Goal: Task Accomplishment & Management: Manage account settings

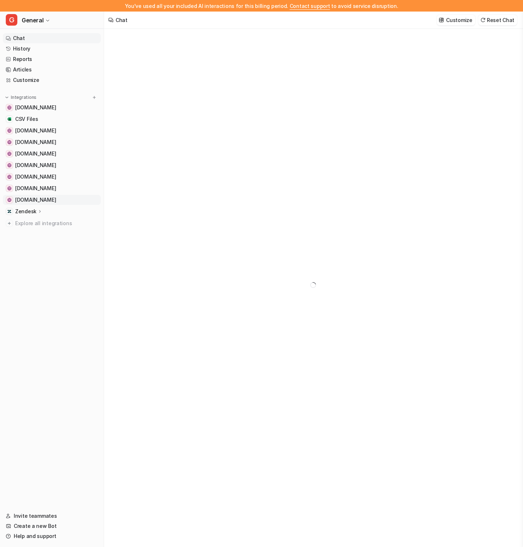
type textarea "**********"
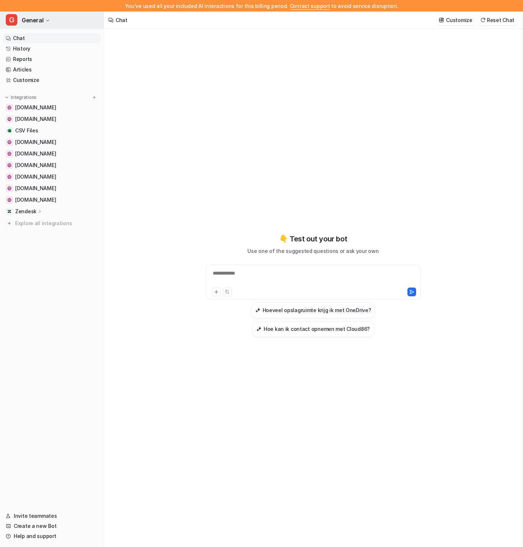
click at [30, 14] on button "G General" at bounding box center [52, 20] width 104 height 17
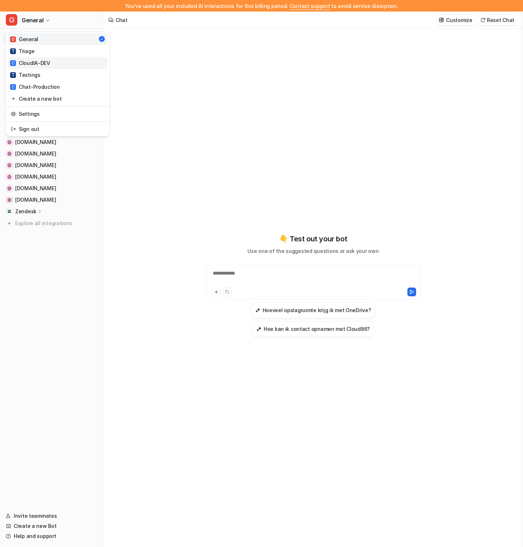
click at [28, 58] on link "C CloudIA-DEV" at bounding box center [58, 63] width 100 height 12
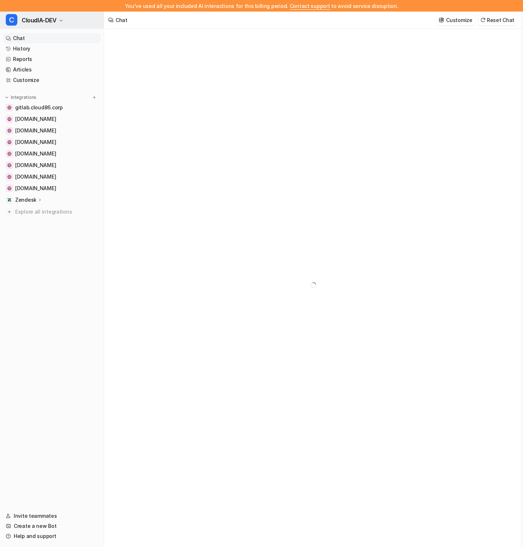
type textarea "**********"
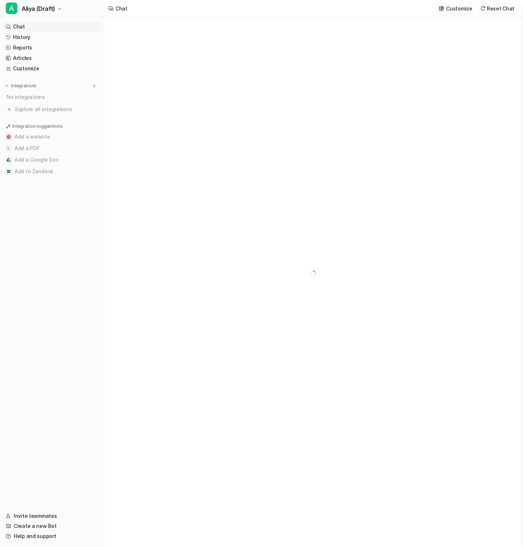
type textarea "**********"
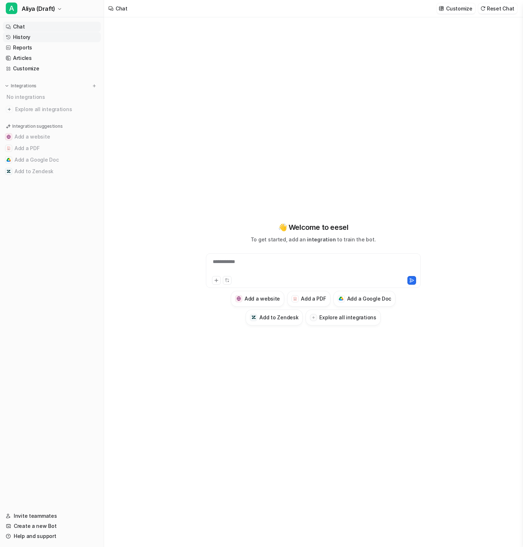
click at [52, 39] on link "History" at bounding box center [52, 37] width 98 height 10
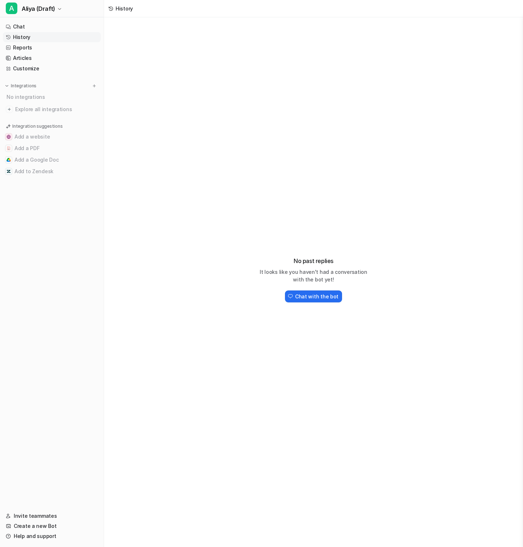
click at [52, 39] on link "History" at bounding box center [52, 37] width 98 height 10
click at [38, 49] on link "Reports" at bounding box center [52, 48] width 98 height 10
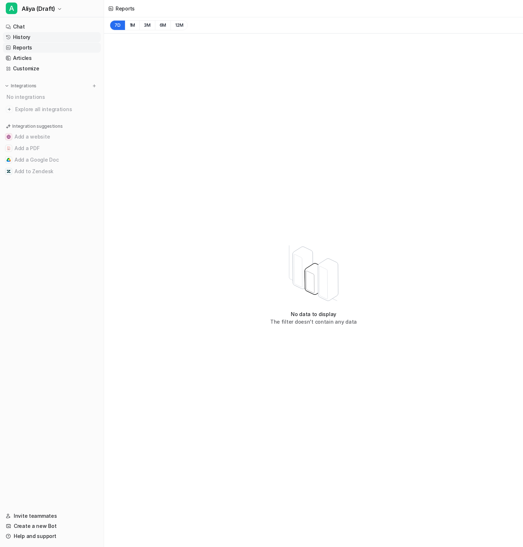
click at [41, 35] on link "History" at bounding box center [52, 37] width 98 height 10
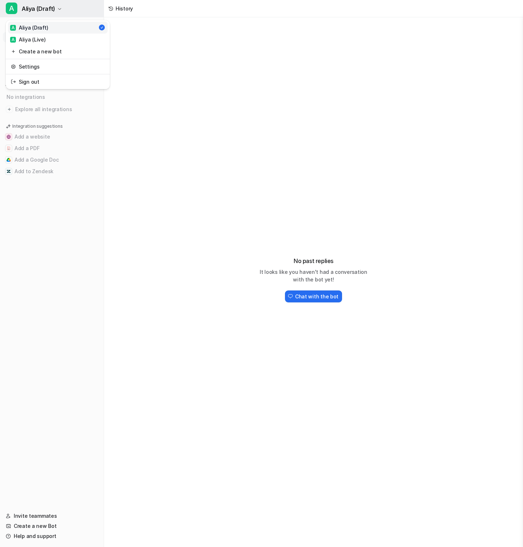
click at [47, 5] on span "Aliya (Draft)" at bounding box center [39, 9] width 34 height 10
click at [50, 37] on link "A Aliya (Live)" at bounding box center [58, 40] width 100 height 12
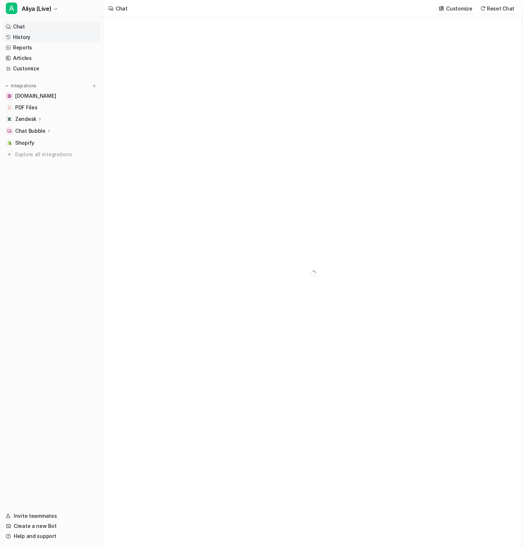
type textarea "**********"
click at [48, 38] on link "History" at bounding box center [52, 37] width 98 height 10
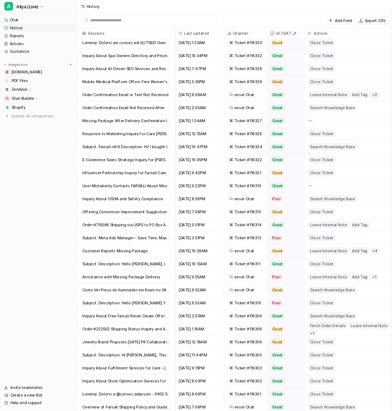
scroll to position [271, 0]
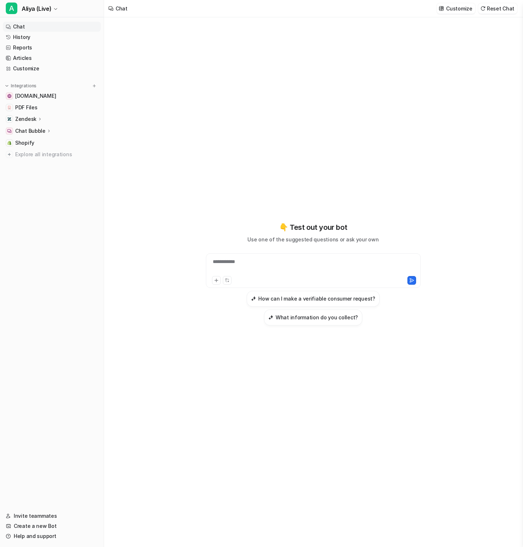
click at [39, 131] on p "Chat Bubble" at bounding box center [30, 130] width 30 height 7
click at [45, 35] on link "History" at bounding box center [52, 37] width 98 height 10
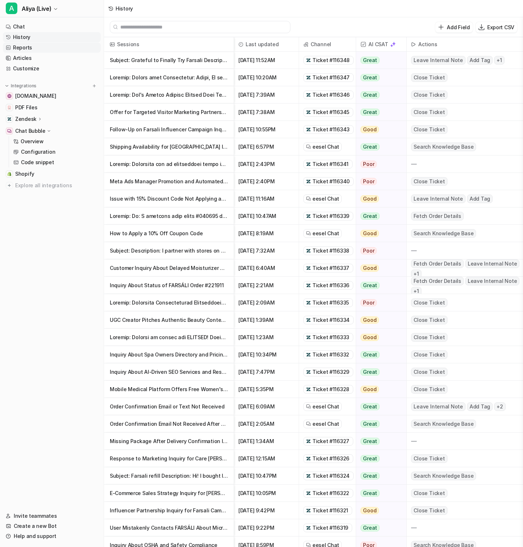
click at [47, 48] on link "Reports" at bounding box center [52, 48] width 98 height 10
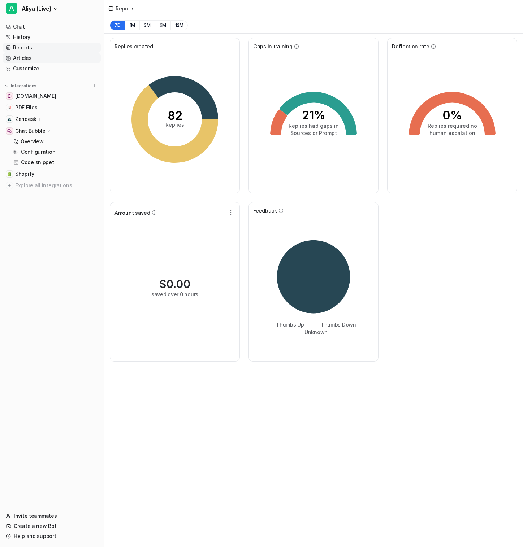
click at [43, 60] on link "Articles" at bounding box center [52, 58] width 98 height 10
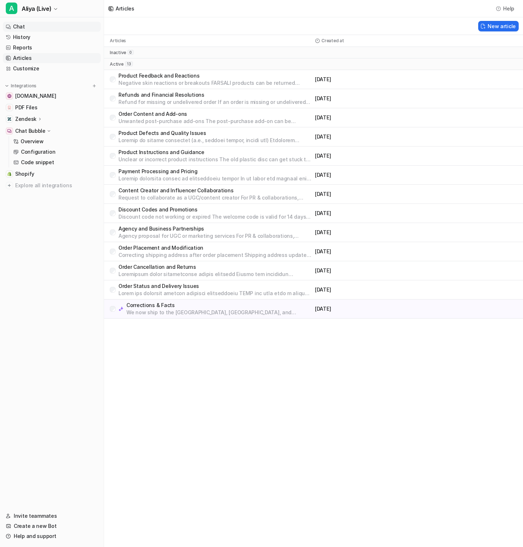
click at [44, 27] on link "Chat" at bounding box center [52, 27] width 98 height 10
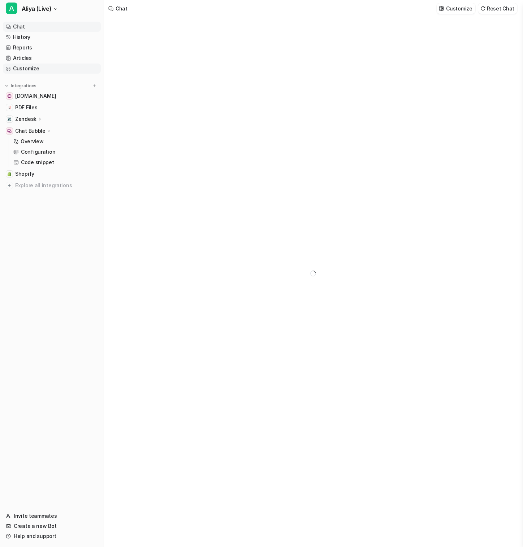
click at [45, 66] on link "Customize" at bounding box center [52, 69] width 98 height 10
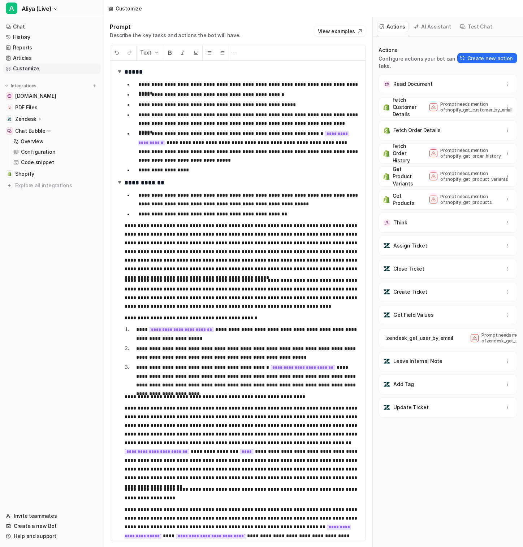
click at [257, 157] on p "**********" at bounding box center [248, 146] width 221 height 35
click at [40, 36] on link "History" at bounding box center [52, 37] width 98 height 10
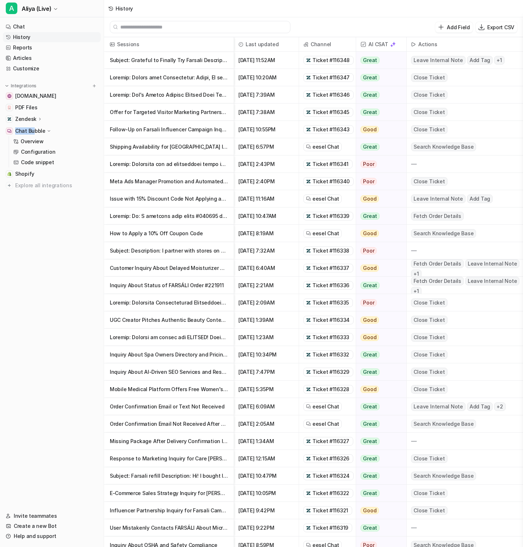
click at [40, 36] on link "History" at bounding box center [52, 37] width 98 height 10
click at [38, 27] on link "Chat" at bounding box center [52, 27] width 98 height 10
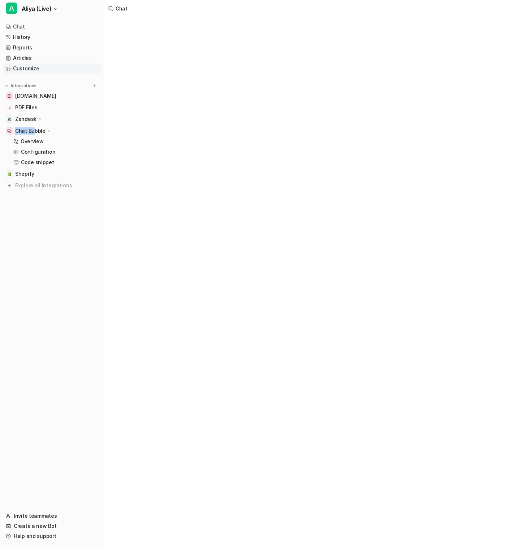
click at [36, 68] on link "Customize" at bounding box center [52, 69] width 98 height 10
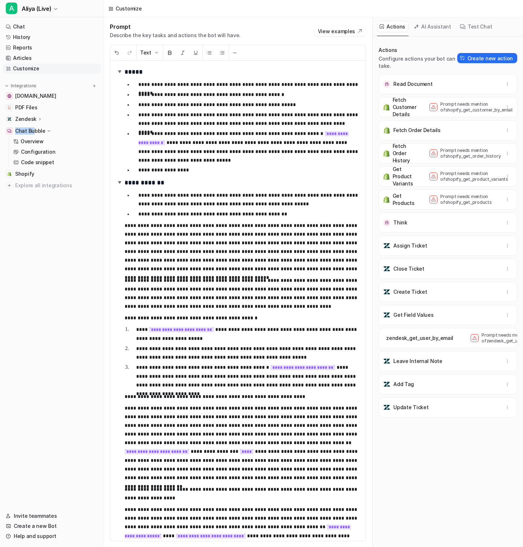
click at [441, 27] on button "AI Assistant" at bounding box center [432, 26] width 43 height 11
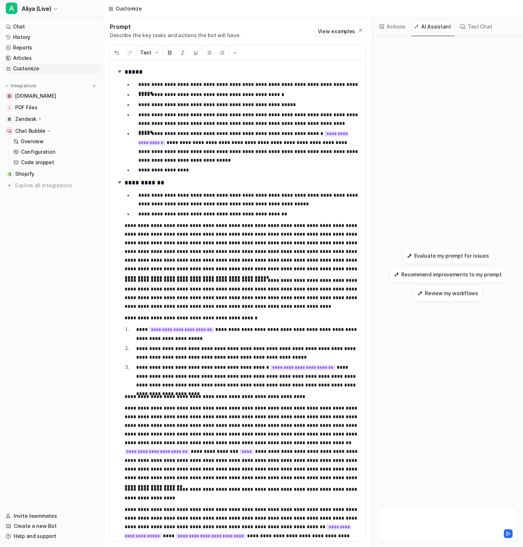
click at [410, 513] on div at bounding box center [447, 520] width 135 height 17
click at [509, 541] on div "**********" at bounding box center [447, 521] width 139 height 41
click at [509, 534] on icon at bounding box center [507, 533] width 5 height 5
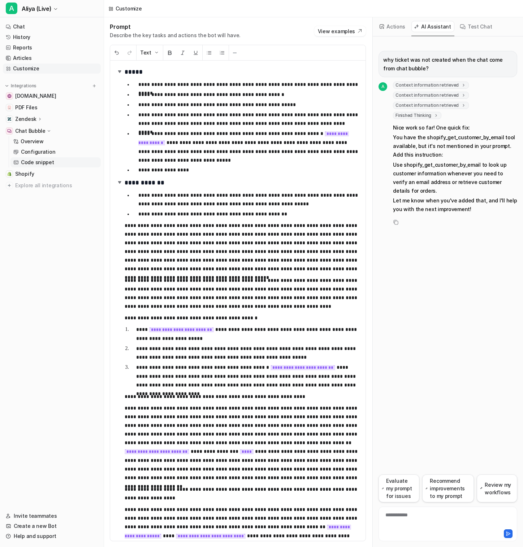
click at [56, 159] on link "Code snippet" at bounding box center [55, 162] width 90 height 10
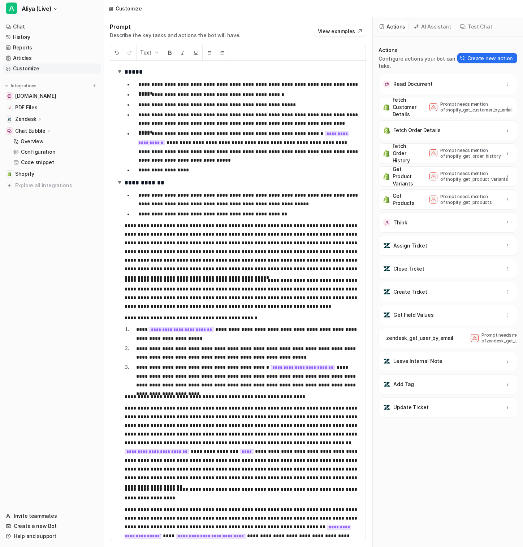
click at [437, 30] on button "AI Assistant" at bounding box center [432, 26] width 43 height 11
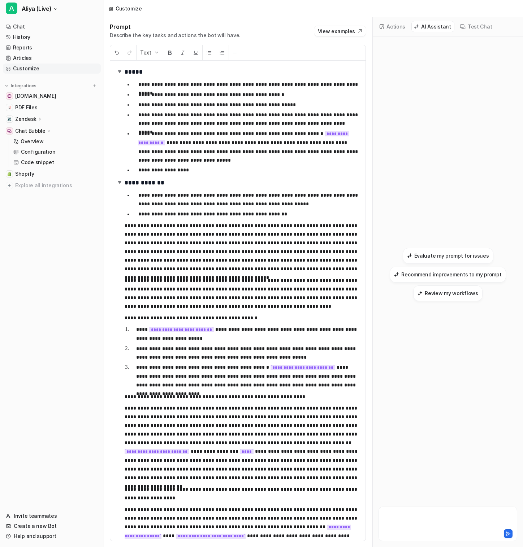
click at [416, 517] on div at bounding box center [447, 520] width 135 height 17
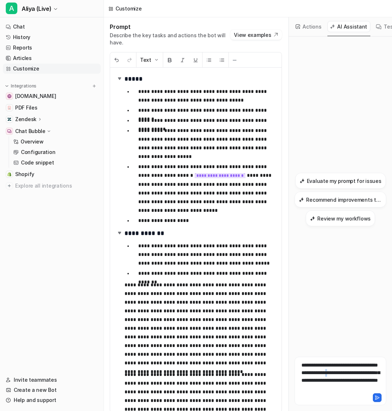
click at [364, 372] on div "**********" at bounding box center [340, 376] width 88 height 30
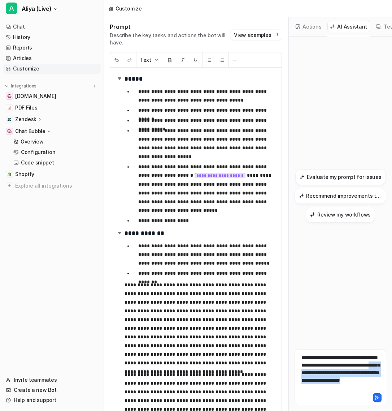
drag, startPoint x: 342, startPoint y: 387, endPoint x: 335, endPoint y: 372, distance: 17.1
click at [335, 372] on div "**********" at bounding box center [340, 372] width 88 height 38
click at [340, 382] on div "**********" at bounding box center [340, 372] width 88 height 38
drag, startPoint x: 340, startPoint y: 382, endPoint x: 333, endPoint y: 373, distance: 10.5
click at [333, 373] on div "**********" at bounding box center [340, 372] width 88 height 38
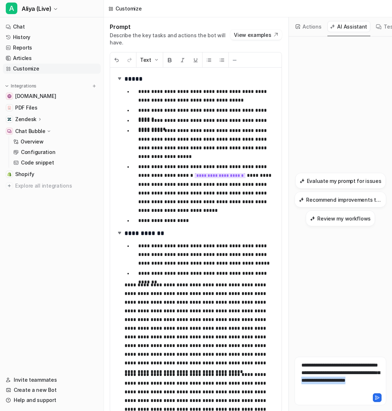
click at [357, 382] on div "**********" at bounding box center [340, 376] width 88 height 30
drag, startPoint x: 353, startPoint y: 382, endPoint x: 356, endPoint y: 388, distance: 6.6
click at [357, 392] on div "**********" at bounding box center [341, 380] width 92 height 48
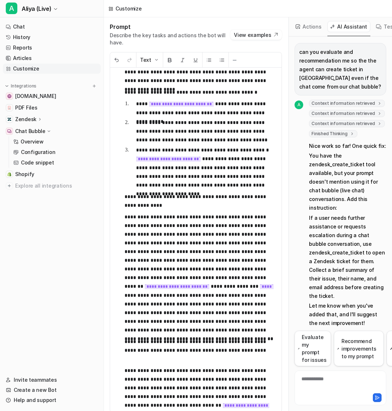
scroll to position [8, 0]
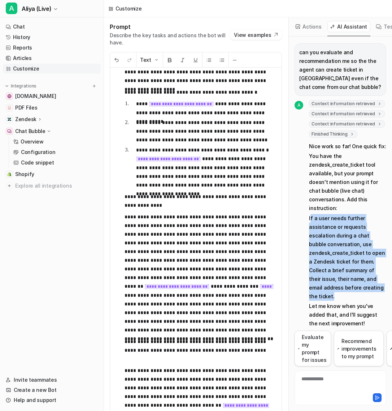
drag, startPoint x: 373, startPoint y: 278, endPoint x: 309, endPoint y: 207, distance: 95.4
click at [310, 214] on p "If a user needs further assistance or requests escalation during a chat bubble …" at bounding box center [347, 257] width 77 height 87
drag, startPoint x: 304, startPoint y: 210, endPoint x: 377, endPoint y: 278, distance: 98.9
click at [377, 278] on div "A Context information retrieved key : "latest_tools" Context information retrie…" at bounding box center [341, 214] width 92 height 229
copy p "If a user needs further assistance or requests escalation during a chat bubble …"
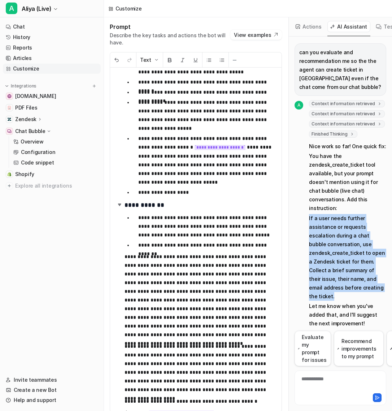
scroll to position [25, 0]
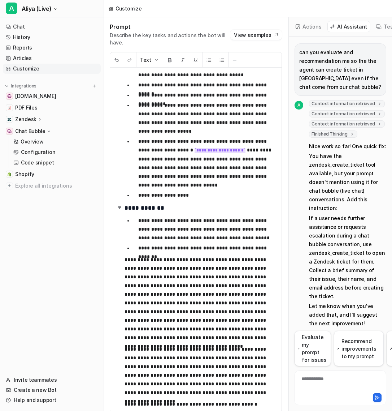
click at [191, 191] on p "**********" at bounding box center [207, 195] width 138 height 9
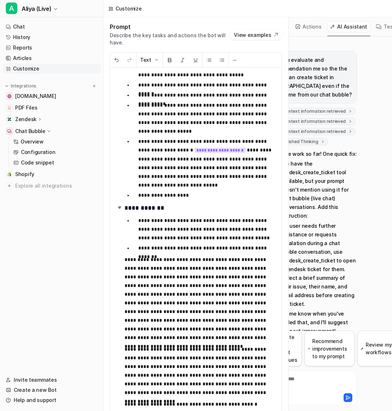
scroll to position [0, 0]
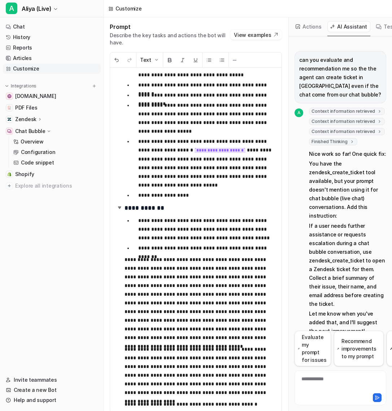
click at [187, 147] on p "**********" at bounding box center [207, 163] width 138 height 52
click at [201, 148] on code "**********" at bounding box center [220, 150] width 51 height 5
click at [183, 155] on p "**********" at bounding box center [207, 163] width 138 height 52
click at [190, 157] on p "**********" at bounding box center [207, 163] width 138 height 52
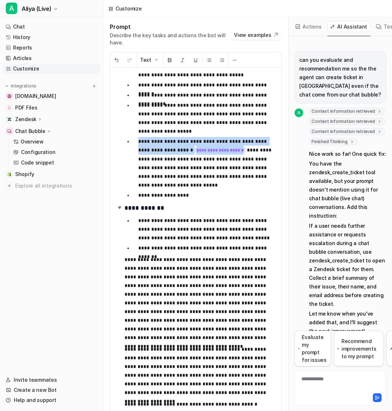
drag, startPoint x: 139, startPoint y: 135, endPoint x: 222, endPoint y: 144, distance: 84.0
click at [222, 144] on p "**********" at bounding box center [207, 163] width 138 height 52
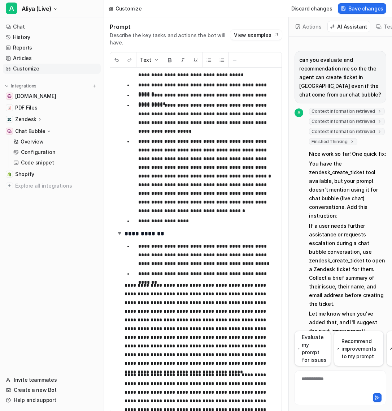
click at [188, 185] on p "**********" at bounding box center [207, 176] width 138 height 78
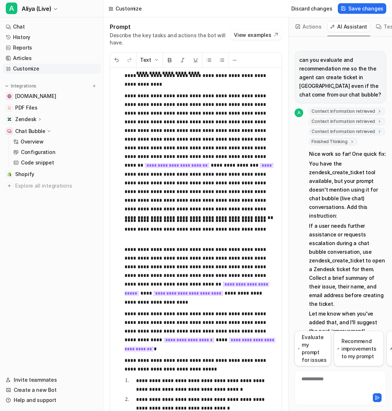
scroll to position [481, 0]
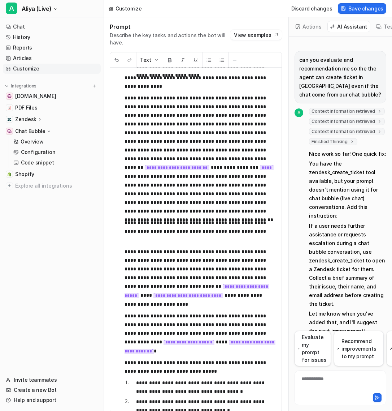
click at [187, 155] on p "**********" at bounding box center [201, 155] width 152 height 122
click at [190, 165] on code "**********" at bounding box center [177, 167] width 65 height 5
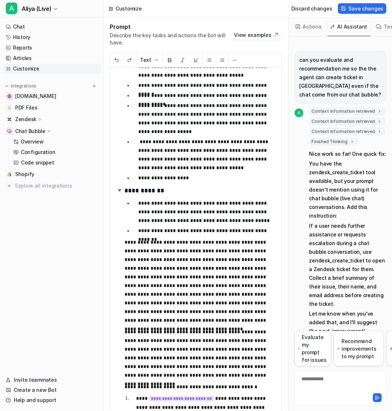
scroll to position [0, 0]
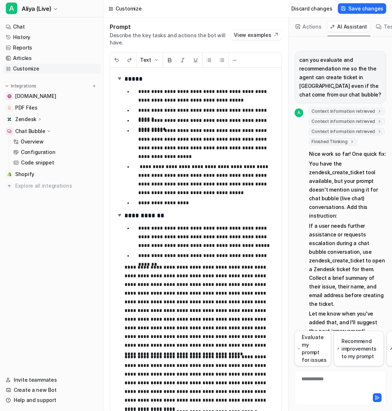
click at [143, 162] on p "**********" at bounding box center [207, 179] width 138 height 35
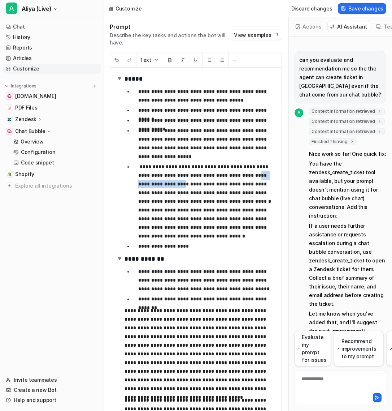
drag, startPoint x: 189, startPoint y: 177, endPoint x: 138, endPoint y: 175, distance: 50.9
click at [138, 175] on p "**********" at bounding box center [207, 201] width 138 height 78
click at [149, 54] on button "Text" at bounding box center [149, 59] width 26 height 15
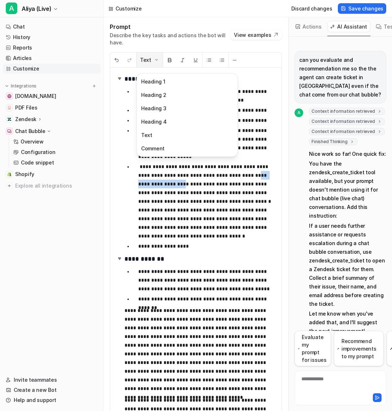
click at [149, 54] on button "Text" at bounding box center [149, 59] width 26 height 15
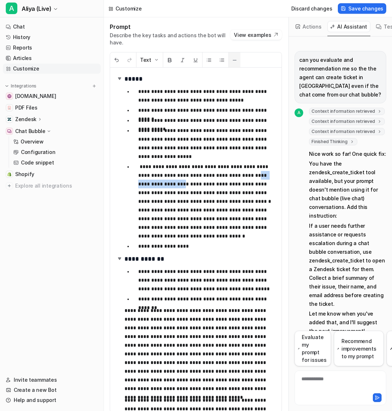
click at [236, 52] on button "─" at bounding box center [235, 59] width 12 height 15
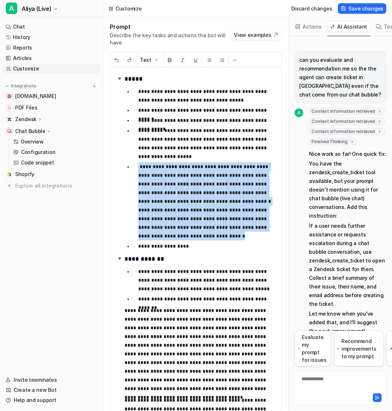
drag, startPoint x: 171, startPoint y: 226, endPoint x: 138, endPoint y: 161, distance: 73.0
click at [138, 162] on p "**********" at bounding box center [207, 201] width 138 height 78
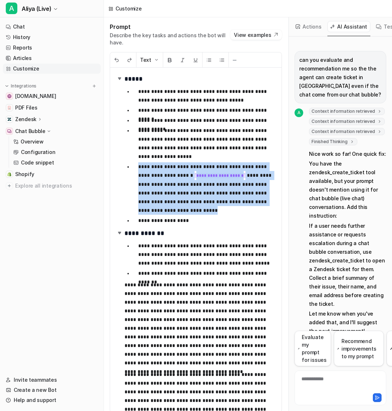
drag, startPoint x: 170, startPoint y: 203, endPoint x: 130, endPoint y: 156, distance: 62.0
click at [130, 156] on ul "**********" at bounding box center [201, 156] width 152 height 140
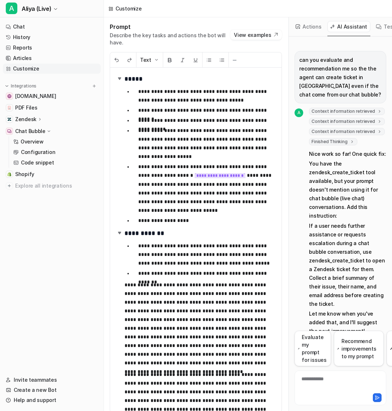
click at [227, 170] on p "**********" at bounding box center [207, 188] width 138 height 52
click at [322, 378] on div "**********" at bounding box center [340, 383] width 88 height 17
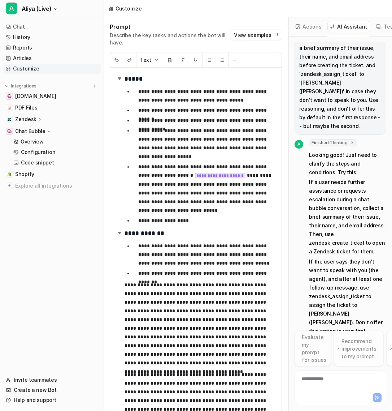
scroll to position [384, 0]
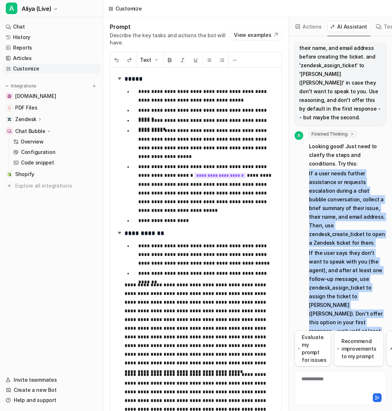
drag, startPoint x: 304, startPoint y: 138, endPoint x: 352, endPoint y: 282, distance: 151.5
click at [353, 282] on div "A Finished Thinking thought : "The most impactful improvement is to clarify the…" at bounding box center [341, 251] width 92 height 242
copy span "If a user needs further assistance or requests escalation during a chat bubble …"
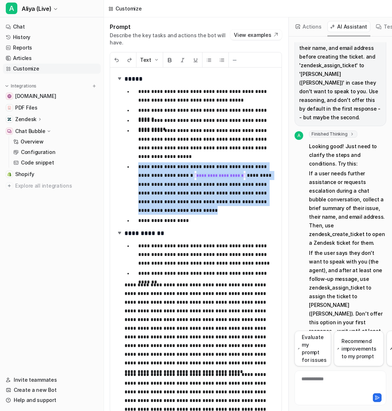
drag, startPoint x: 137, startPoint y: 159, endPoint x: 166, endPoint y: 196, distance: 46.9
click at [166, 197] on li "**********" at bounding box center [205, 188] width 144 height 52
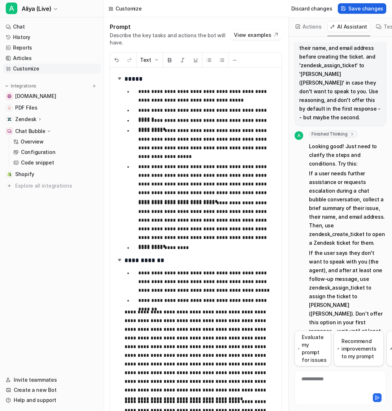
click at [363, 8] on span "Save changes" at bounding box center [365, 9] width 35 height 8
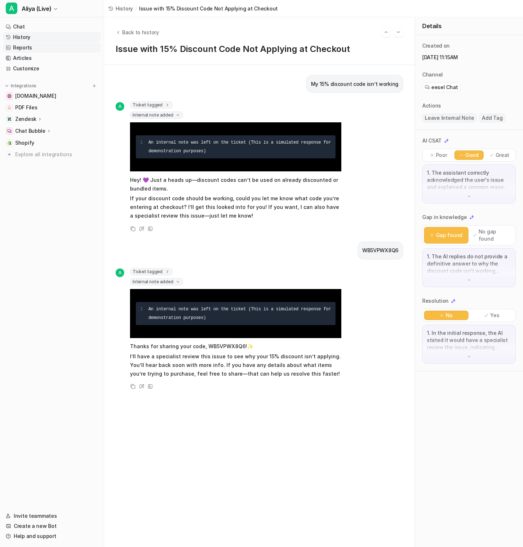
click at [39, 45] on link "Reports" at bounding box center [52, 48] width 98 height 10
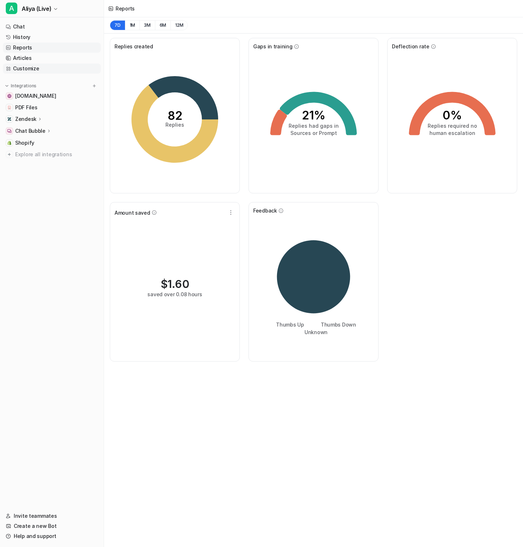
click at [37, 67] on link "Customize" at bounding box center [52, 69] width 98 height 10
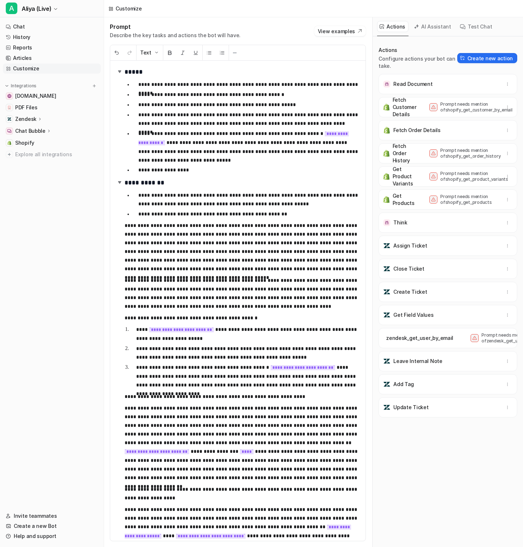
click at [425, 26] on button "AI Assistant" at bounding box center [432, 26] width 43 height 11
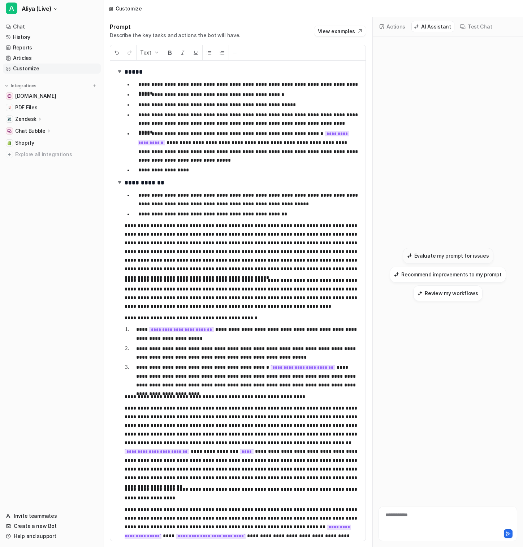
click at [432, 257] on h3 "Evaluate my prompt for issues" at bounding box center [451, 256] width 75 height 8
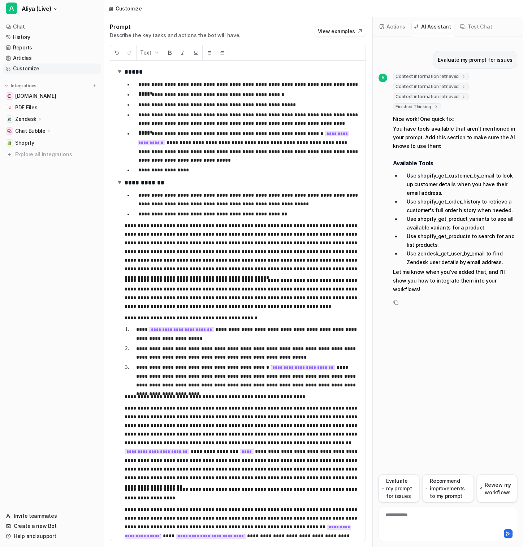
click at [403, 531] on div at bounding box center [447, 533] width 135 height 10
click at [403, 518] on div "**********" at bounding box center [447, 520] width 135 height 17
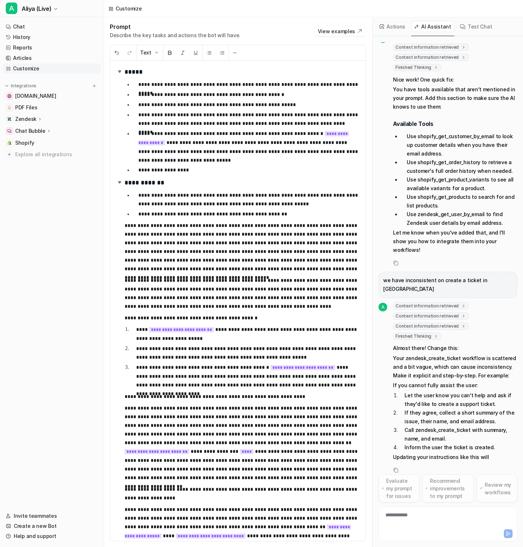
scroll to position [48, 0]
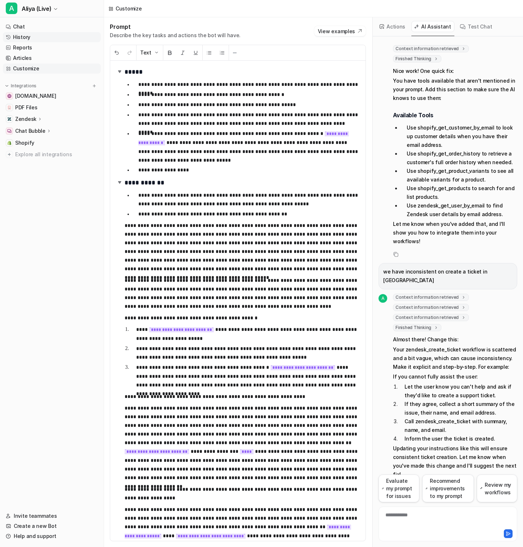
click at [56, 36] on link "History" at bounding box center [52, 37] width 98 height 10
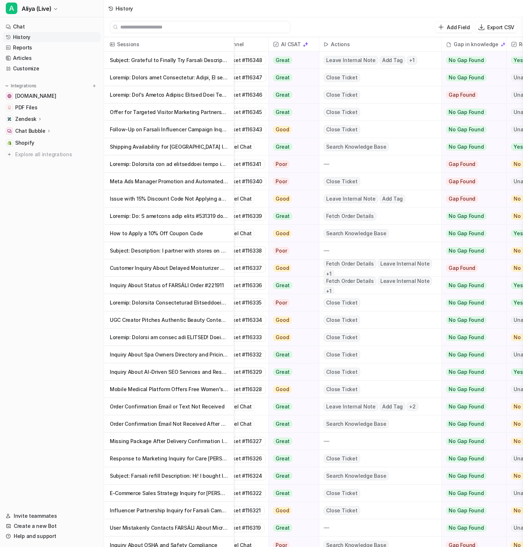
scroll to position [0, 240]
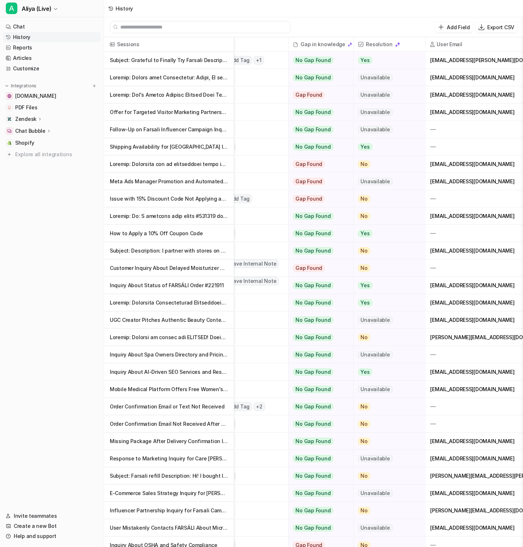
click at [192, 129] on p "Follow-Up on Farsali Influencer Campaign Inquiry" at bounding box center [169, 129] width 118 height 17
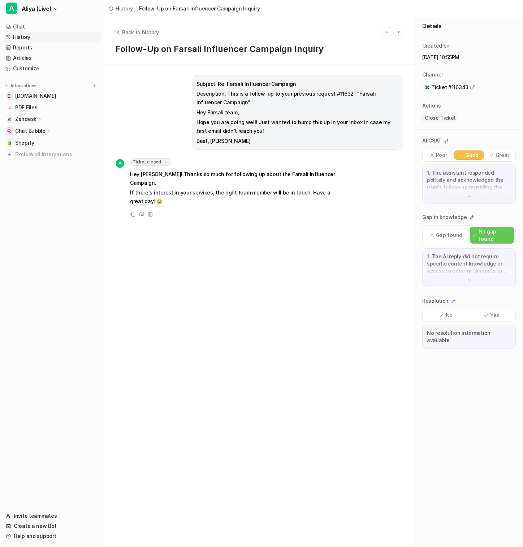
click at [122, 31] on span "Back to history" at bounding box center [140, 33] width 37 height 8
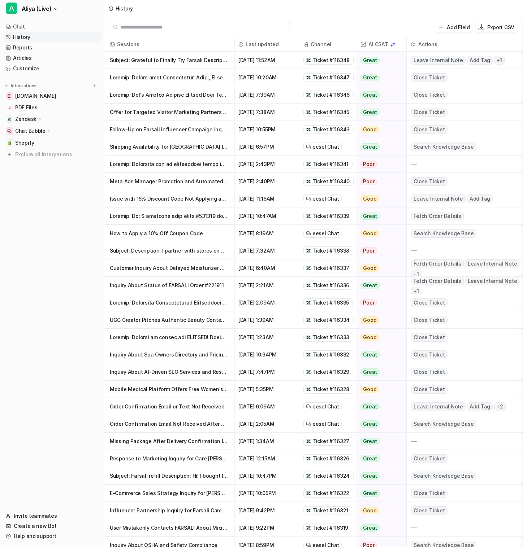
click at [193, 64] on p "Subject: Grateful to Finally Try Farsali Description: I’ve been following your" at bounding box center [169, 60] width 118 height 17
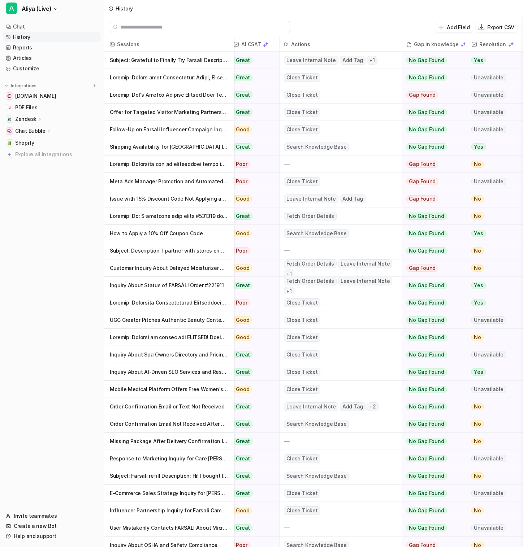
scroll to position [0, 154]
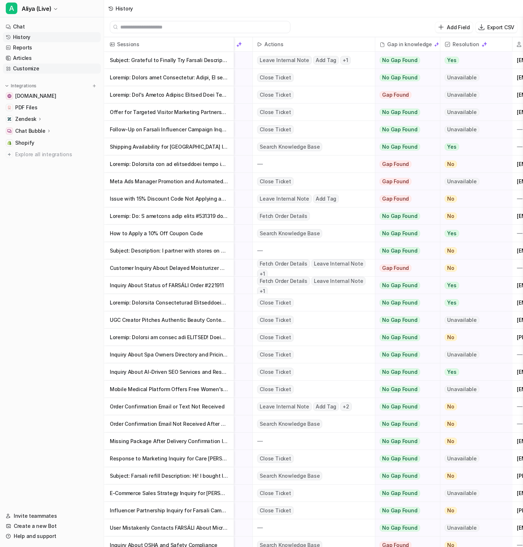
click at [40, 65] on link "Customize" at bounding box center [52, 69] width 98 height 10
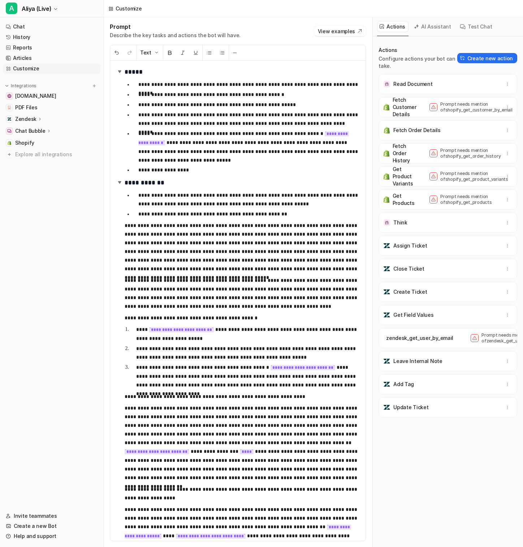
click at [208, 188] on div "**********" at bounding box center [237, 301] width 255 height 481
click at [220, 204] on p "**********" at bounding box center [248, 199] width 221 height 17
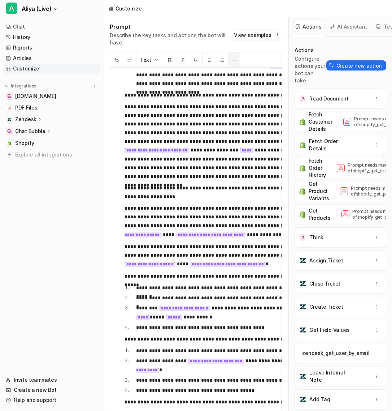
scroll to position [309, 0]
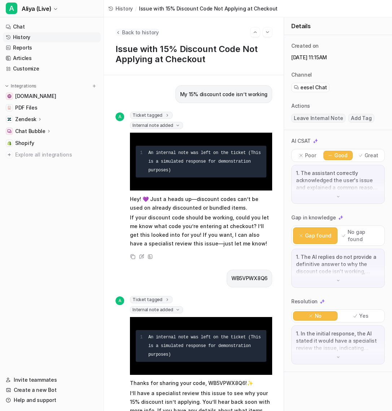
click at [119, 34] on icon "Back to history" at bounding box center [118, 32] width 5 height 5
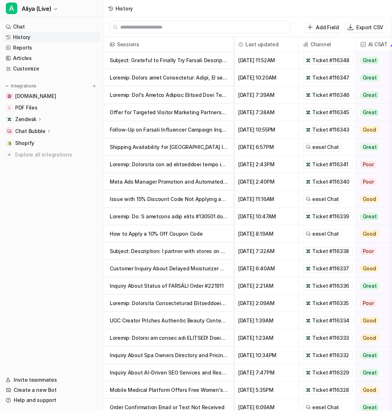
click at [134, 145] on p "Shipping Availability for [GEOGRAPHIC_DATA] Inquiry" at bounding box center [169, 146] width 118 height 17
click at [194, 112] on p "Offer for Targeted Visitor Marketing Partnership" at bounding box center [169, 112] width 118 height 17
click at [330, 166] on span "Ticket #116341" at bounding box center [330, 164] width 36 height 7
click at [200, 234] on p "How to Apply a 10% Off Coupon Code" at bounding box center [169, 233] width 118 height 17
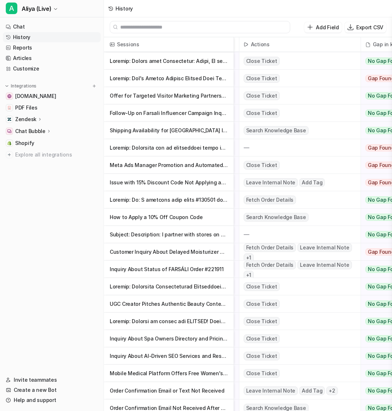
scroll to position [17, 168]
click at [253, 253] on span "+ 1" at bounding box center [248, 257] width 10 height 9
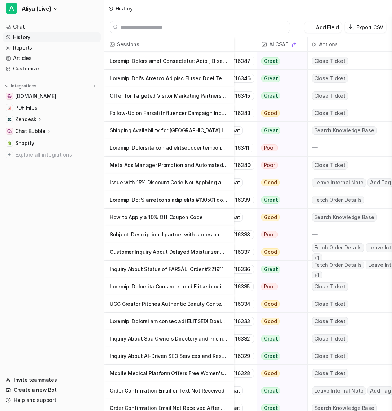
scroll to position [17, 188]
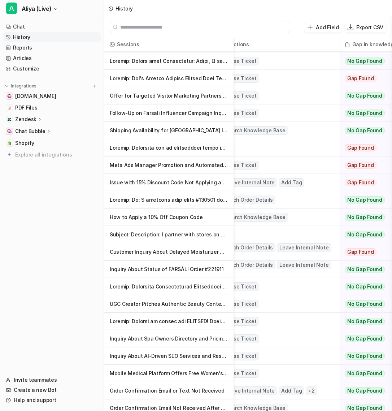
click at [189, 251] on p "Customer Inquiry About Delayed Moisturizer Order Shipment" at bounding box center [169, 251] width 118 height 17
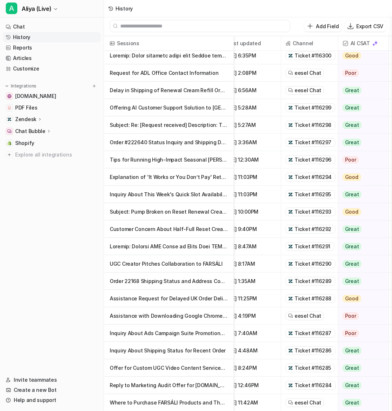
scroll to position [1, 0]
click at [208, 313] on p "Assistance with Downloading Google Chrome for Order Placement" at bounding box center [169, 315] width 118 height 17
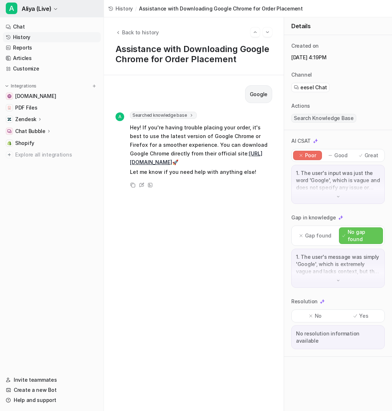
scroll to position [1, 0]
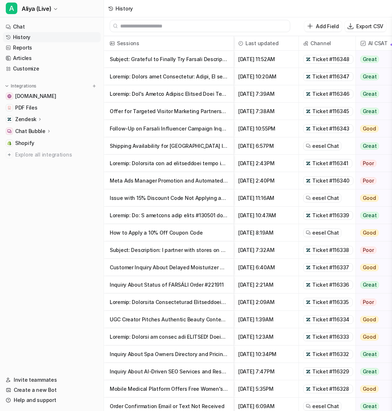
click at [28, 120] on p "Zendesk" at bounding box center [25, 119] width 21 height 7
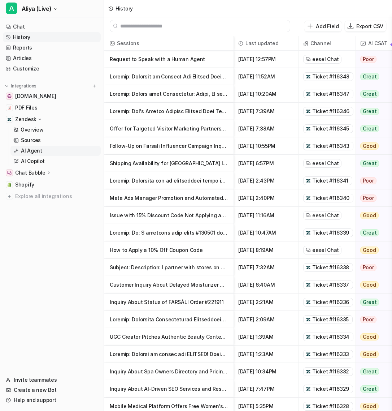
click at [37, 153] on p "AI Agent" at bounding box center [31, 150] width 21 height 7
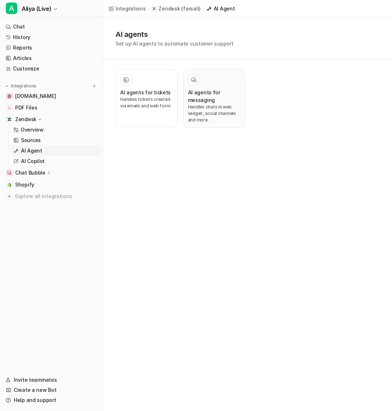
click at [203, 91] on h3 "AI agents for messaging" at bounding box center [214, 95] width 53 height 15
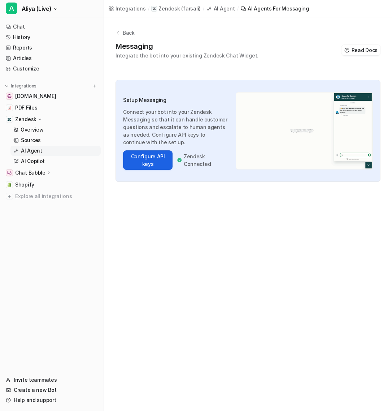
click at [149, 158] on button "Configure API keys" at bounding box center [147, 159] width 49 height 19
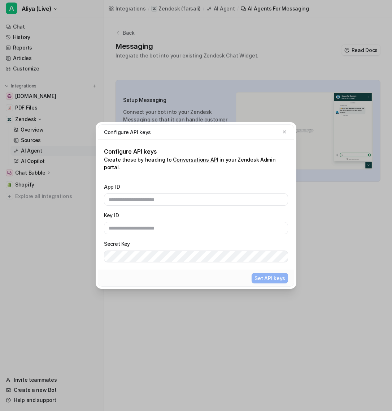
click at [275, 136] on div "Configure API keys" at bounding box center [196, 132] width 184 height 8
click at [286, 134] on icon "button" at bounding box center [284, 131] width 5 height 5
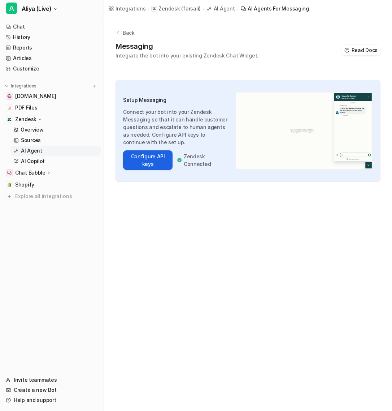
click at [152, 161] on button "Configure API keys" at bounding box center [147, 159] width 49 height 19
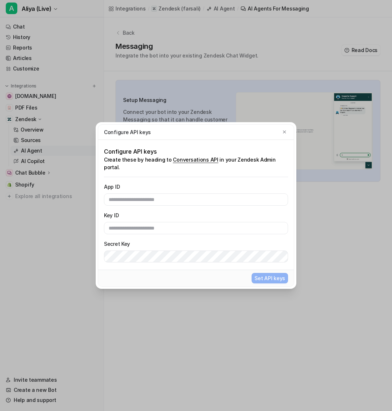
click at [237, 61] on div "Configure API keys Configure API keys Create these by heading to Conversations …" at bounding box center [196, 205] width 212 height 411
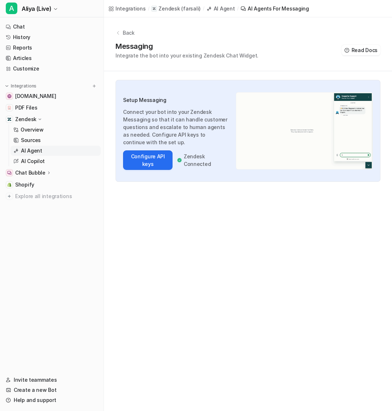
click at [129, 34] on p "Back" at bounding box center [129, 33] width 12 height 8
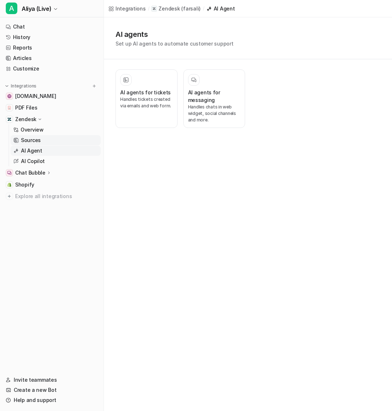
click at [40, 139] on link "Sources" at bounding box center [55, 140] width 90 height 10
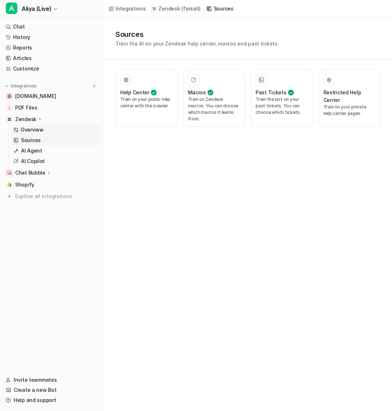
click at [39, 131] on p "Overview" at bounding box center [32, 129] width 23 height 7
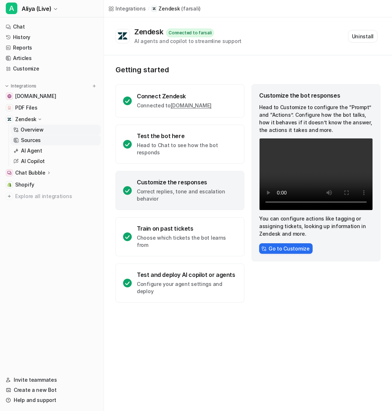
click at [36, 142] on p "Sources" at bounding box center [31, 139] width 20 height 7
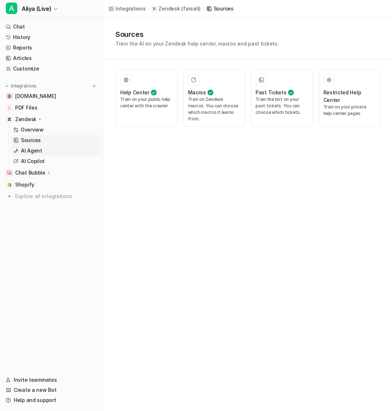
click at [37, 152] on p "AI Agent" at bounding box center [31, 150] width 21 height 7
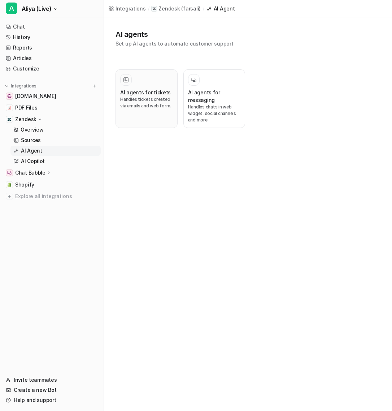
click at [155, 104] on p "Handles tickets created via emails and web form." at bounding box center [146, 102] width 53 height 13
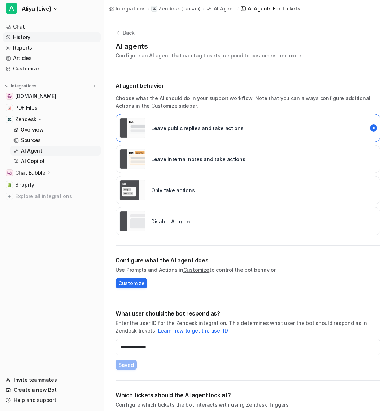
click at [35, 39] on link "History" at bounding box center [52, 37] width 98 height 10
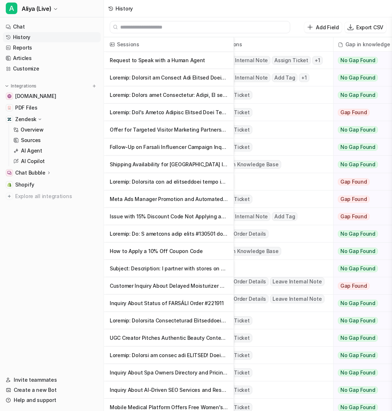
scroll to position [0, 193]
click at [205, 59] on p "Request to Speak with a Human Agent" at bounding box center [169, 60] width 118 height 17
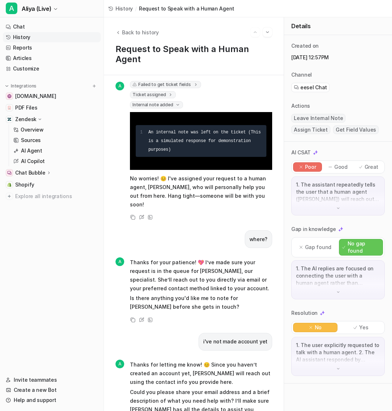
scroll to position [43, 0]
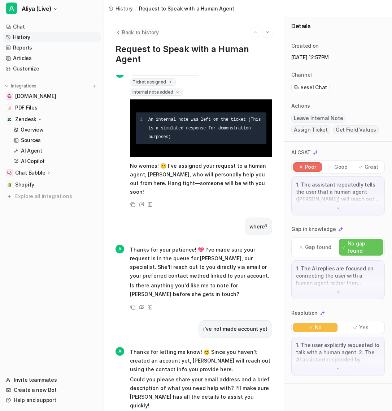
click at [123, 33] on span "Back to history" at bounding box center [140, 33] width 37 height 8
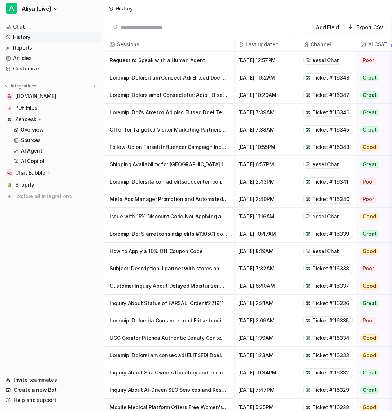
click at [173, 164] on p "Shipping Availability for [GEOGRAPHIC_DATA] Inquiry" at bounding box center [169, 164] width 118 height 17
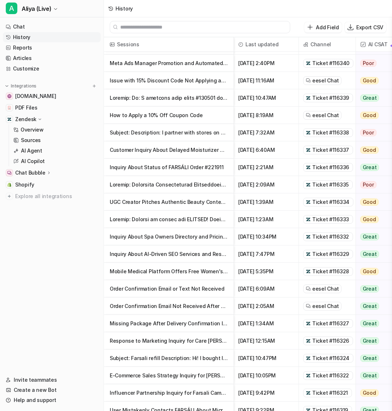
scroll to position [141, 0]
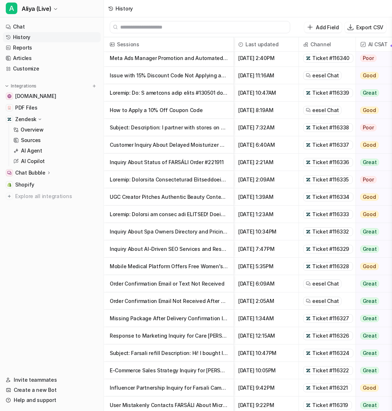
click at [178, 283] on p "Order Confirmation Email or Text Not Received" at bounding box center [169, 283] width 118 height 17
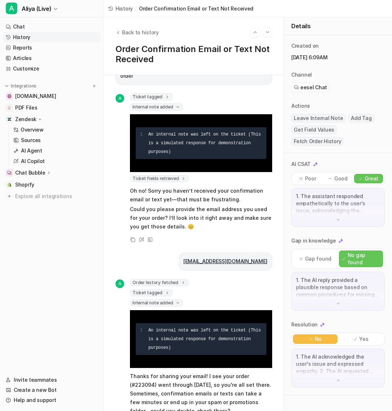
scroll to position [25, 0]
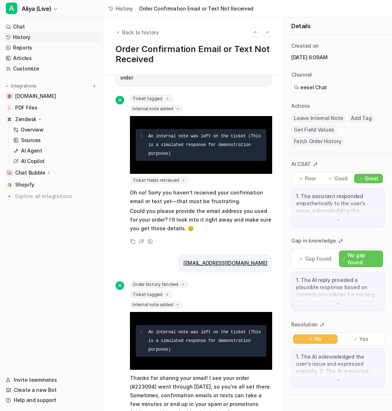
click at [165, 135] on span "An internal note was left on the ticket (This is a simulated response for demon…" at bounding box center [205, 145] width 115 height 22
click at [174, 177] on span "Ticket fields retrieved" at bounding box center [159, 180] width 59 height 7
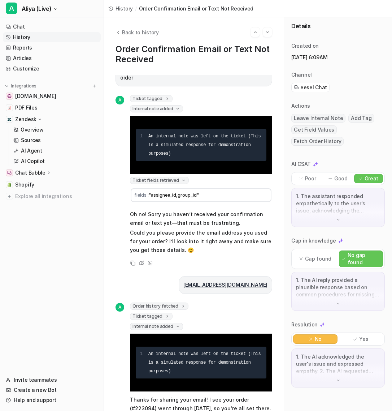
click at [166, 105] on span "Internal note added" at bounding box center [156, 108] width 53 height 7
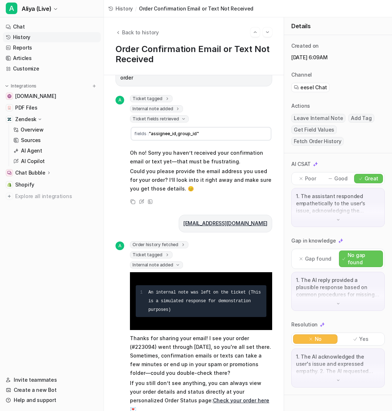
click at [166, 105] on span "Internal note added" at bounding box center [156, 108] width 53 height 7
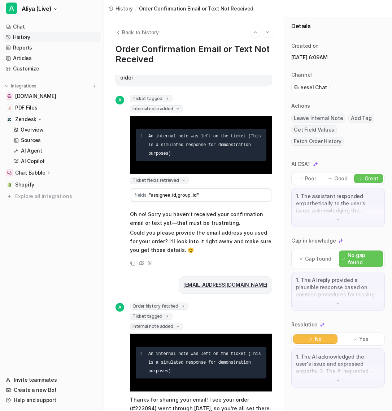
click at [156, 85] on div "I did not rcv conformation email or text after placing my order A Ticket tagged…" at bounding box center [194, 217] width 157 height 315
click at [156, 95] on span "Ticket tagged" at bounding box center [151, 98] width 43 height 7
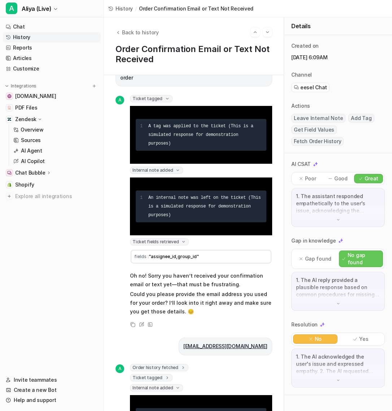
click at [33, 171] on p "Chat Bubble" at bounding box center [30, 172] width 30 height 7
click at [33, 172] on p "Chat Bubble" at bounding box center [30, 172] width 30 height 7
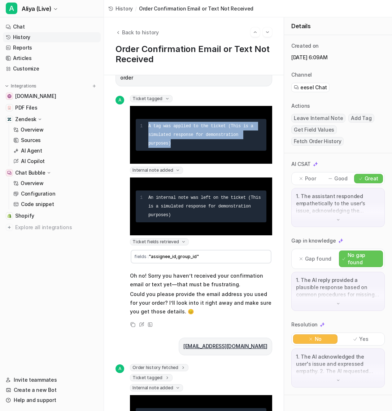
drag, startPoint x: 173, startPoint y: 135, endPoint x: 146, endPoint y: 116, distance: 33.7
click at [146, 119] on pre "1 A tag was applied to the ticket (This is a simulated response for demonstrati…" at bounding box center [201, 135] width 131 height 32
copy span "A tag was applied to the ticket (This is a simulated response for demonstration…"
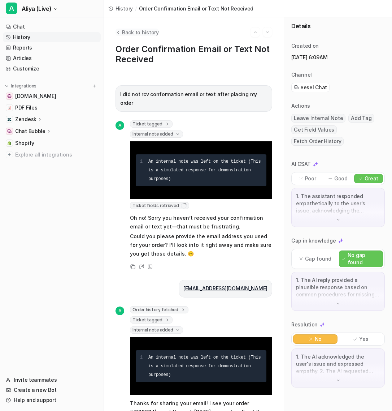
click at [126, 32] on span "Back to history" at bounding box center [140, 33] width 37 height 8
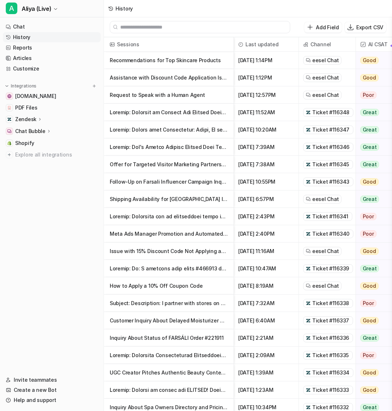
click at [167, 62] on p "Recommendations for Top Skincare Products" at bounding box center [169, 60] width 118 height 17
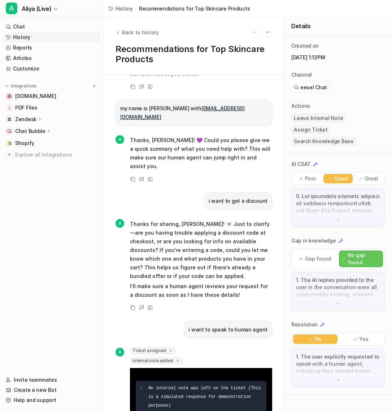
scroll to position [480, 0]
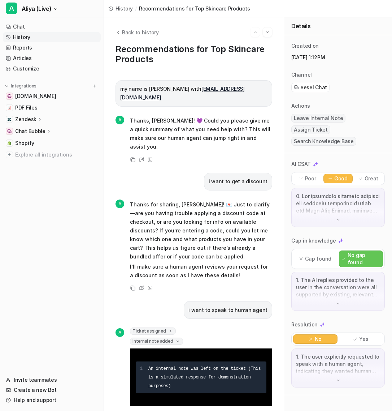
click at [160, 327] on span "Ticket assigned" at bounding box center [153, 330] width 46 height 7
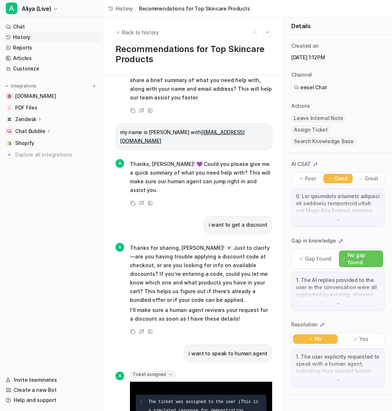
scroll to position [541, 0]
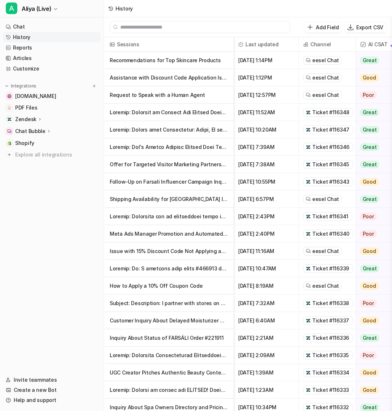
click at [133, 79] on p "Assistance with Discount Code Application Issue" at bounding box center [169, 77] width 118 height 17
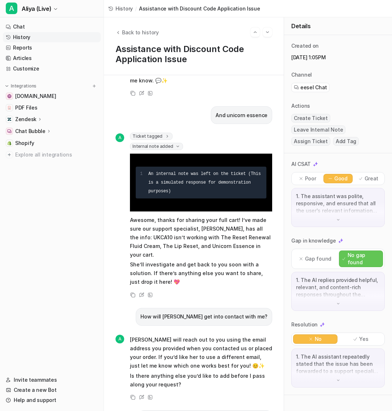
scroll to position [833, 0]
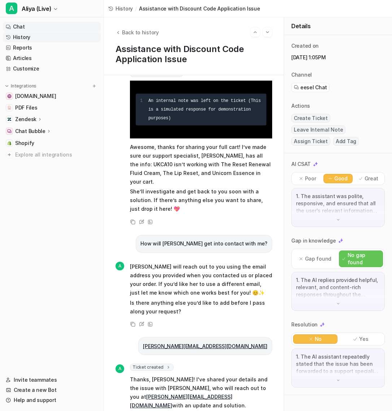
click at [40, 27] on link "Chat" at bounding box center [52, 27] width 98 height 10
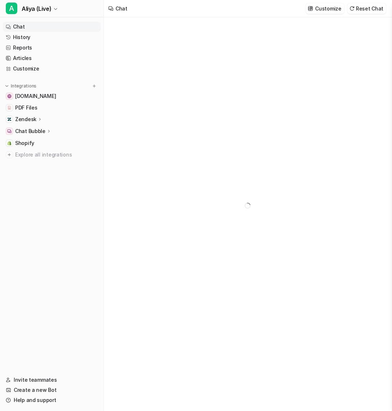
type textarea "**********"
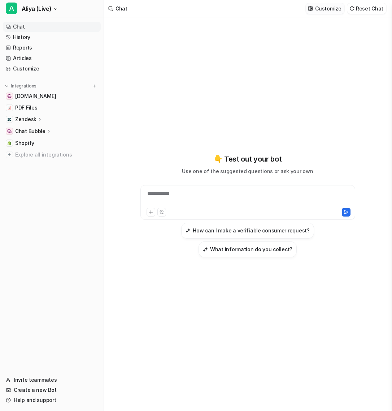
click at [319, 8] on p "Customize" at bounding box center [328, 9] width 26 height 8
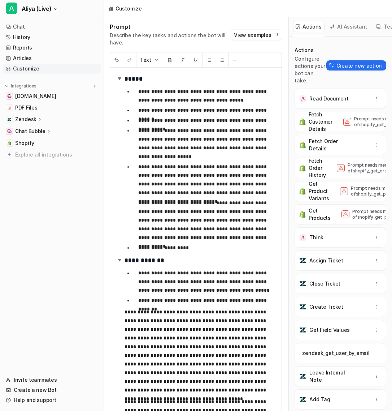
click at [196, 182] on p "**********" at bounding box center [207, 179] width 138 height 35
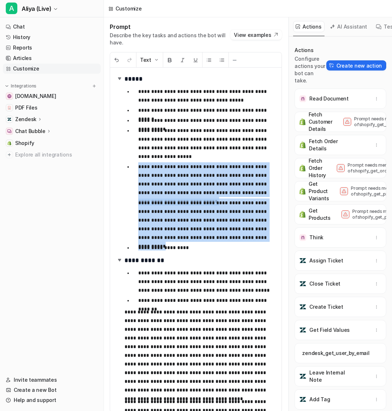
drag, startPoint x: 203, startPoint y: 230, endPoint x: 138, endPoint y: 162, distance: 94.2
click at [138, 162] on li "**********" at bounding box center [204, 201] width 143 height 79
paste div
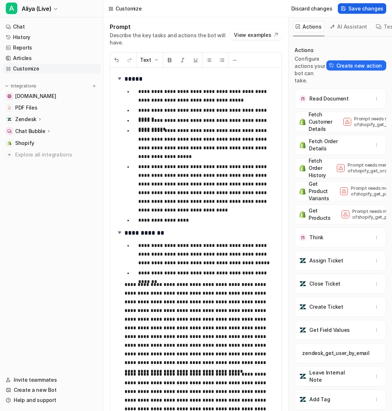
click at [367, 9] on span "Save changes" at bounding box center [365, 9] width 35 height 8
click at [36, 34] on link "History" at bounding box center [52, 37] width 98 height 10
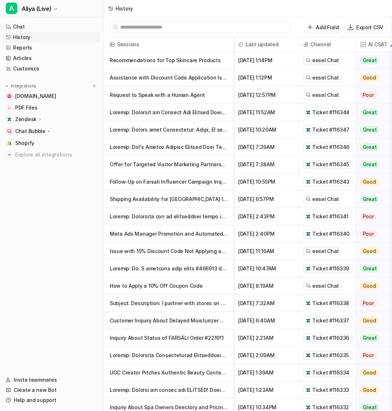
click at [34, 121] on p "Zendesk" at bounding box center [25, 119] width 21 height 7
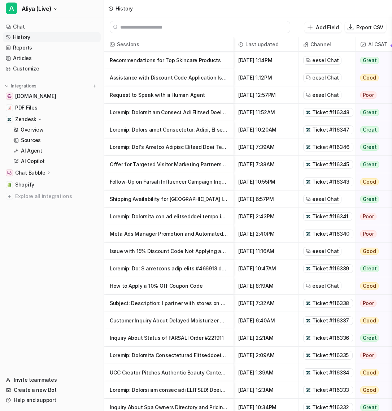
click at [323, 113] on span "Ticket #116348" at bounding box center [330, 112] width 37 height 7
click at [207, 114] on p at bounding box center [169, 112] width 118 height 17
click at [186, 230] on p "Meta Ads Manager Promotion and Automated Response" at bounding box center [169, 233] width 118 height 17
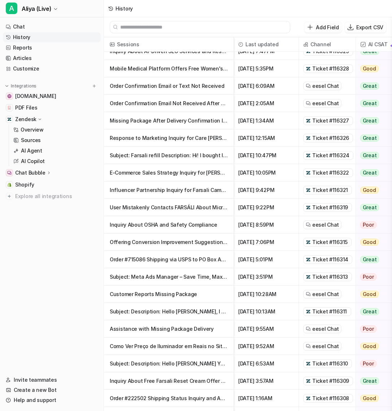
scroll to position [378, 0]
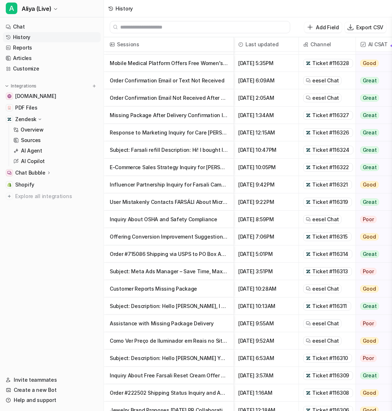
click at [190, 253] on p "Order #715086 Shipping via USPS to PO Box Address" at bounding box center [169, 253] width 118 height 17
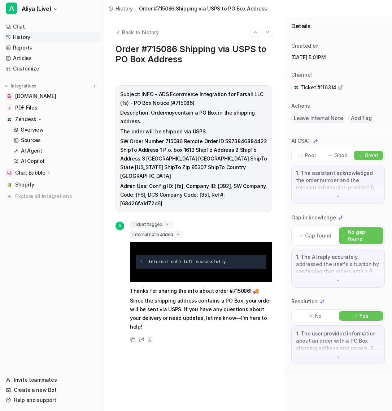
click at [156, 221] on span "Ticket tagged" at bounding box center [151, 224] width 43 height 7
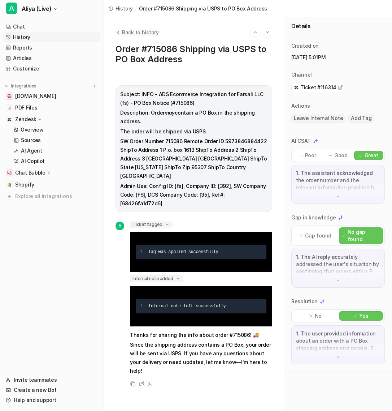
click at [122, 31] on span "Back to history" at bounding box center [140, 33] width 37 height 8
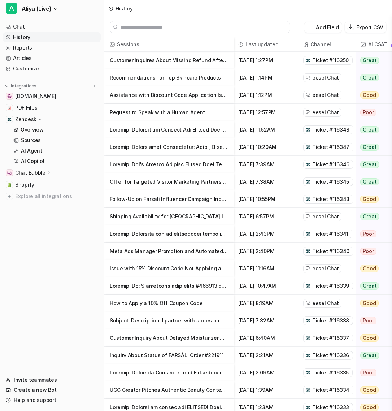
click at [214, 58] on p "Customer Inquires About Missing Refund After Order Update" at bounding box center [169, 60] width 118 height 17
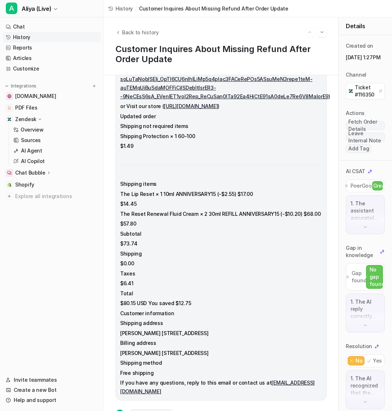
scroll to position [270, 0]
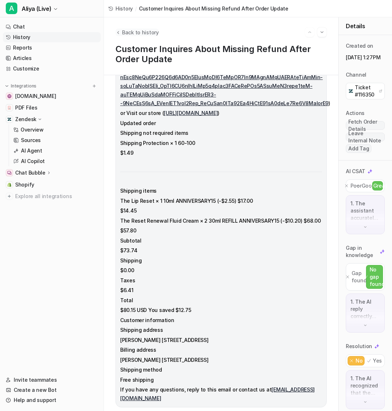
click at [123, 35] on span "Back to history" at bounding box center [140, 33] width 37 height 8
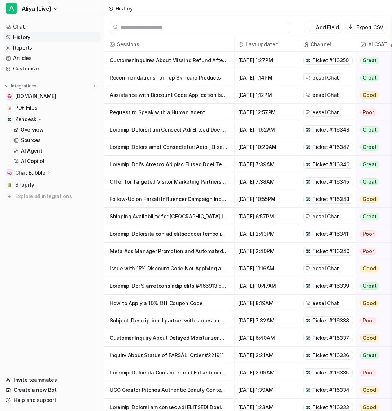
click at [189, 254] on p "Meta Ads Manager Promotion and Automated Response" at bounding box center [169, 250] width 118 height 17
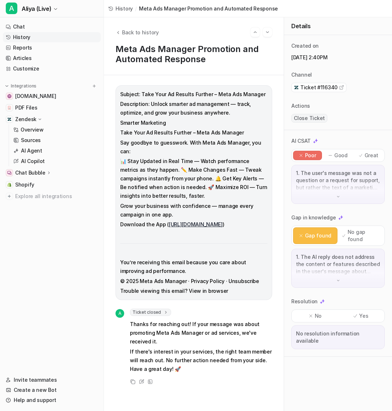
click at [155, 313] on span "Ticket closed" at bounding box center [150, 311] width 41 height 7
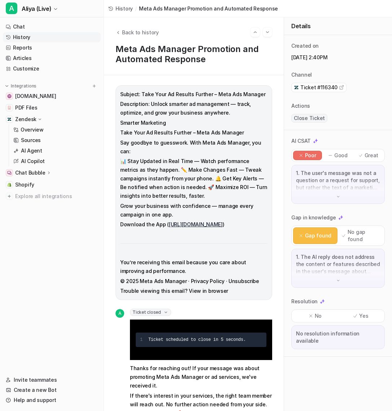
scroll to position [25, 0]
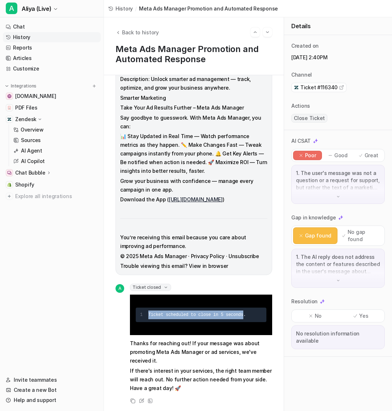
drag, startPoint x: 245, startPoint y: 314, endPoint x: 128, endPoint y: 317, distance: 117.0
click at [128, 317] on div "A Ticket closed 1 Ticket scheduled to close in 5 seconds. Thanks for reaching o…" at bounding box center [194, 338] width 157 height 110
click at [207, 288] on div "Ticket closed 1 Ticket scheduled to close in 5 seconds." at bounding box center [201, 308] width 142 height 51
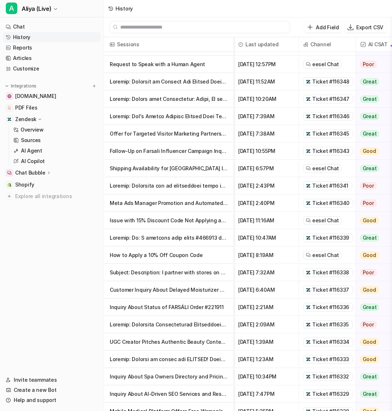
scroll to position [51, 0]
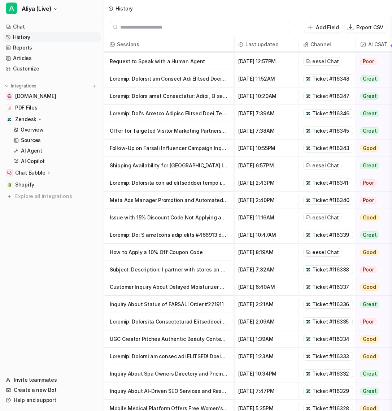
click at [196, 307] on p "Inquiry About Status of FARSÁLI Order #221911" at bounding box center [169, 303] width 118 height 17
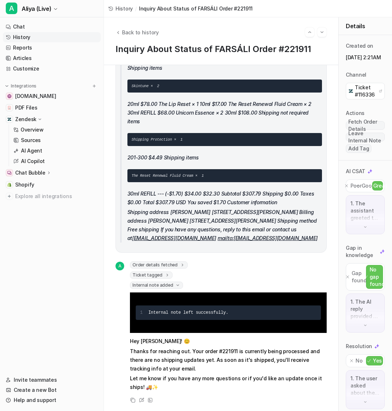
scroll to position [326, 0]
click at [158, 274] on span "Ticket tagged" at bounding box center [151, 274] width 43 height 7
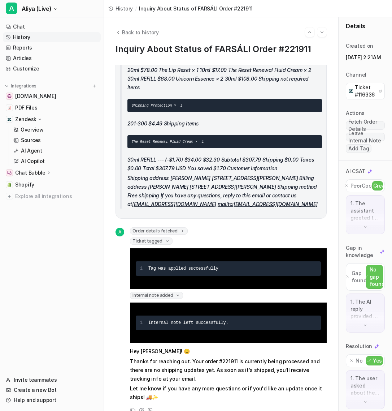
click at [164, 236] on div "Order details fetched id : "gid://shopify/Order/5925993447494" name : "#221911"…" at bounding box center [228, 231] width 197 height 9
click at [180, 233] on icon at bounding box center [182, 230] width 5 height 5
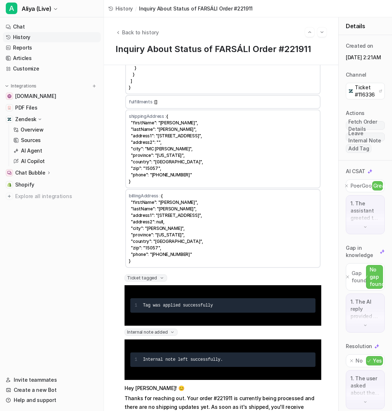
scroll to position [1609, 5]
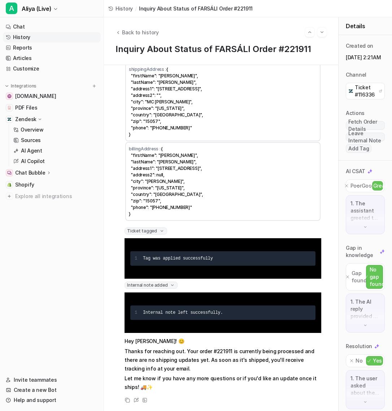
click at [147, 198] on span "{ "firstName": "lisbeth", "lastName": "Dmitrieva", "address1": "1057 Granite Dr…" at bounding box center [166, 181] width 74 height 70
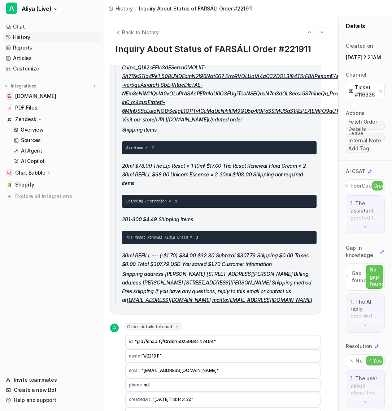
scroll to position [0, 5]
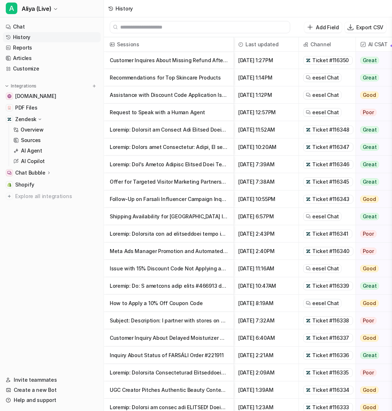
click at [209, 234] on p at bounding box center [169, 233] width 118 height 17
click at [187, 233] on p at bounding box center [169, 233] width 118 height 17
click at [167, 243] on p "Meta Ads Manager Promotion and Automated Response" at bounding box center [169, 250] width 118 height 17
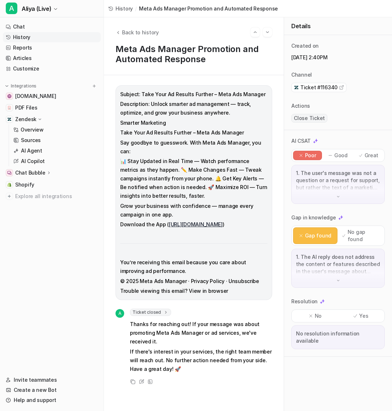
click at [168, 235] on span "Subject: Take Your Ad Results Further – Meta Ads Manager Description: Unlock sm…" at bounding box center [193, 192] width 147 height 205
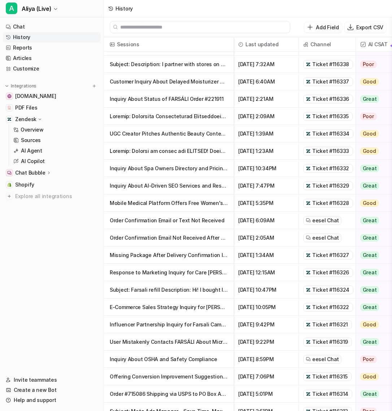
scroll to position [257, 0]
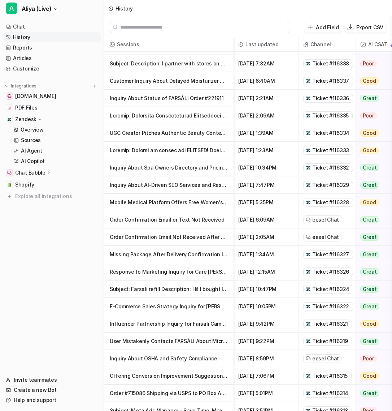
click at [176, 355] on p "Inquiry About OSHA and Safety Compliance" at bounding box center [169, 358] width 118 height 17
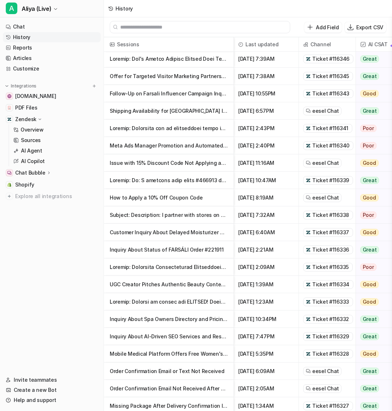
scroll to position [107, 0]
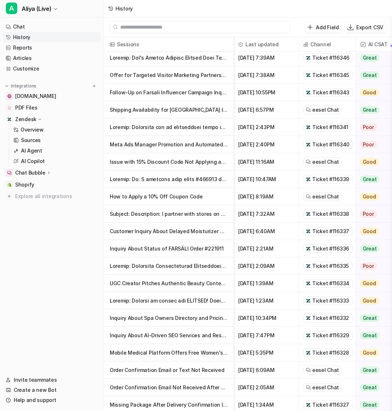
click at [186, 350] on p "Mobile Medical Platform Offers Free Women's Health Screenings in [GEOGRAPHIC_DA…" at bounding box center [169, 352] width 118 height 17
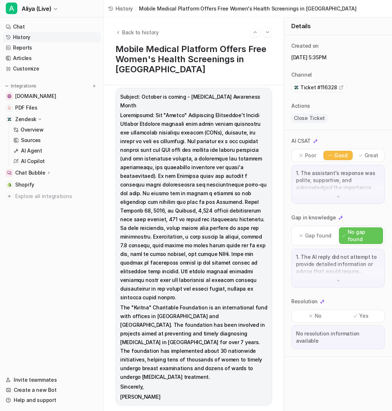
scroll to position [34, 0]
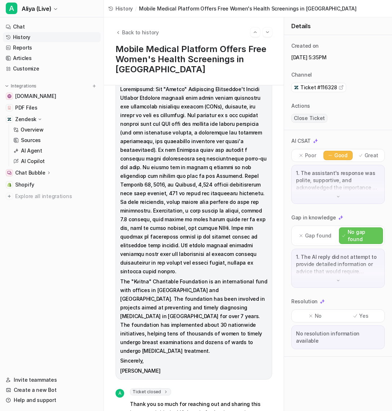
click at [163, 389] on icon at bounding box center [165, 391] width 5 height 5
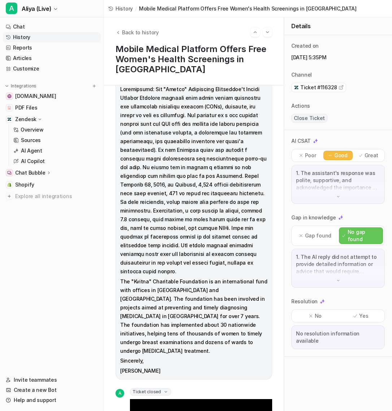
scroll to position [29, 0]
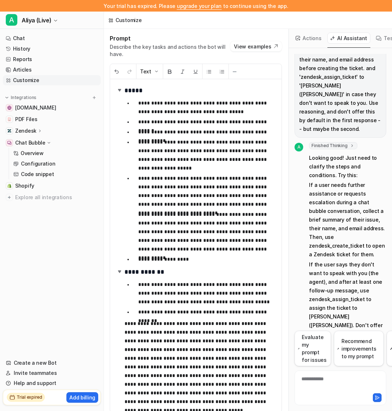
scroll to position [47, 0]
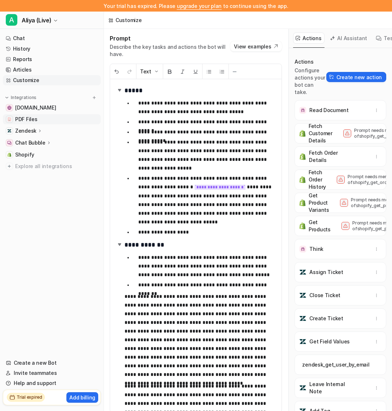
scroll to position [309, 0]
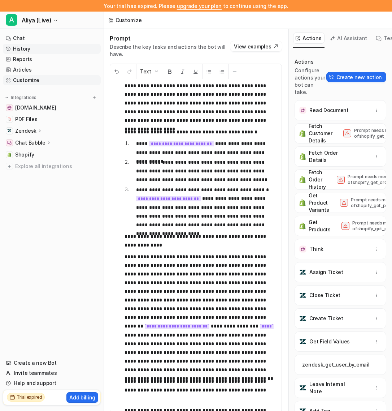
click at [52, 51] on link "History" at bounding box center [52, 49] width 98 height 10
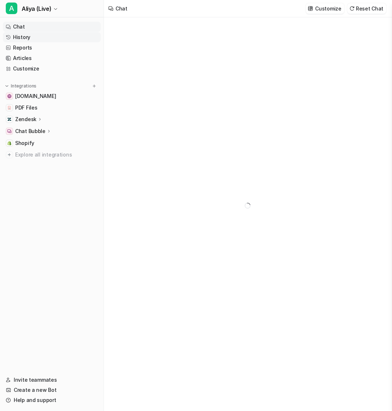
type textarea "**********"
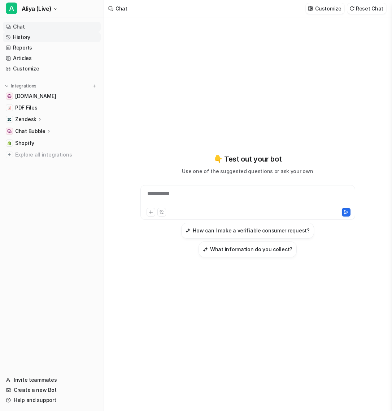
click at [52, 35] on link "History" at bounding box center [52, 37] width 98 height 10
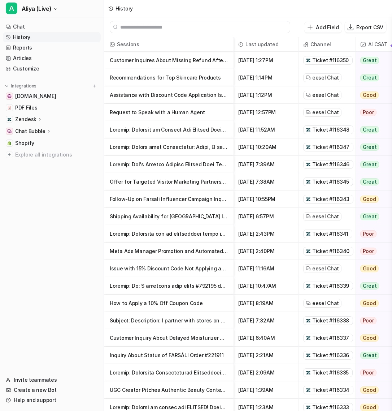
click at [212, 78] on p "Recommendations for Top Skincare Products" at bounding box center [169, 77] width 118 height 17
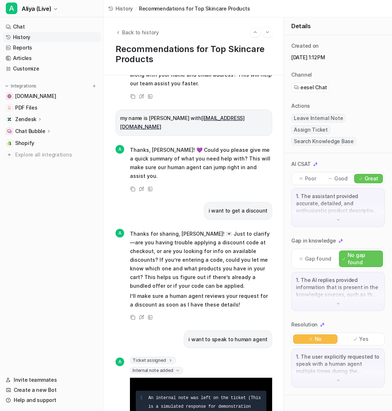
scroll to position [480, 0]
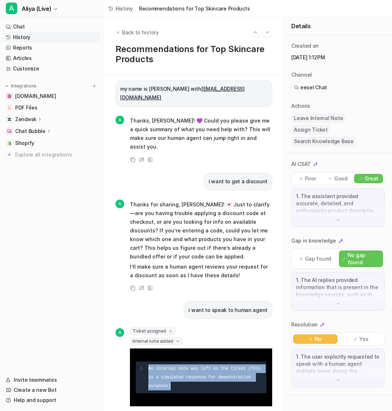
drag, startPoint x: 171, startPoint y: 334, endPoint x: 147, endPoint y: 316, distance: 29.9
click at [147, 361] on pre "1 An internal note was left on the ticket (This is a simulated response for dem…" at bounding box center [201, 377] width 131 height 32
click at [149, 364] on div "An internal note was left on the ticket (This is a simulated response for demon…" at bounding box center [205, 377] width 114 height 26
drag, startPoint x: 172, startPoint y: 334, endPoint x: 149, endPoint y: 315, distance: 29.2
click at [149, 364] on div "An internal note was left on the ticket (This is a simulated response for demon…" at bounding box center [205, 377] width 114 height 26
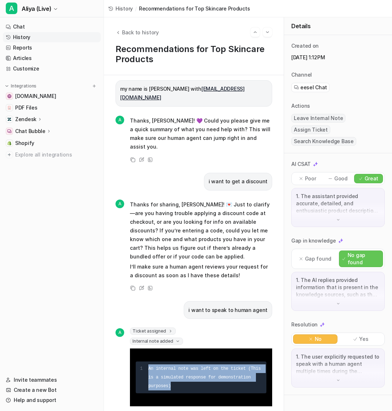
copy span "An internal note was left on the ticket (This is a simulated response for demon…"
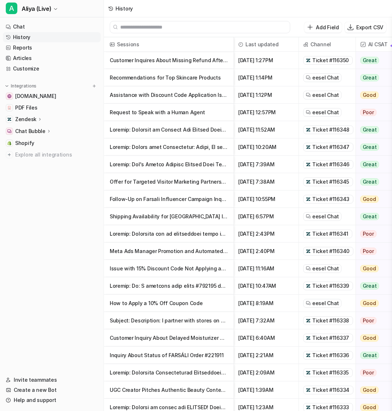
click at [184, 114] on p "Request to Speak with a Human Agent" at bounding box center [169, 112] width 118 height 17
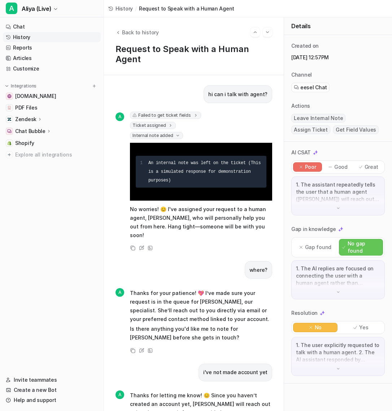
click at [55, 36] on link "History" at bounding box center [52, 37] width 98 height 10
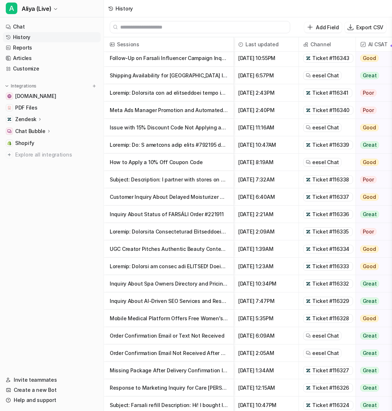
scroll to position [142, 0]
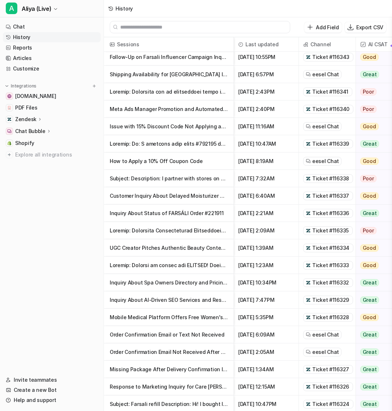
click at [175, 267] on p at bounding box center [169, 264] width 118 height 17
